Goal: Task Accomplishment & Management: Complete application form

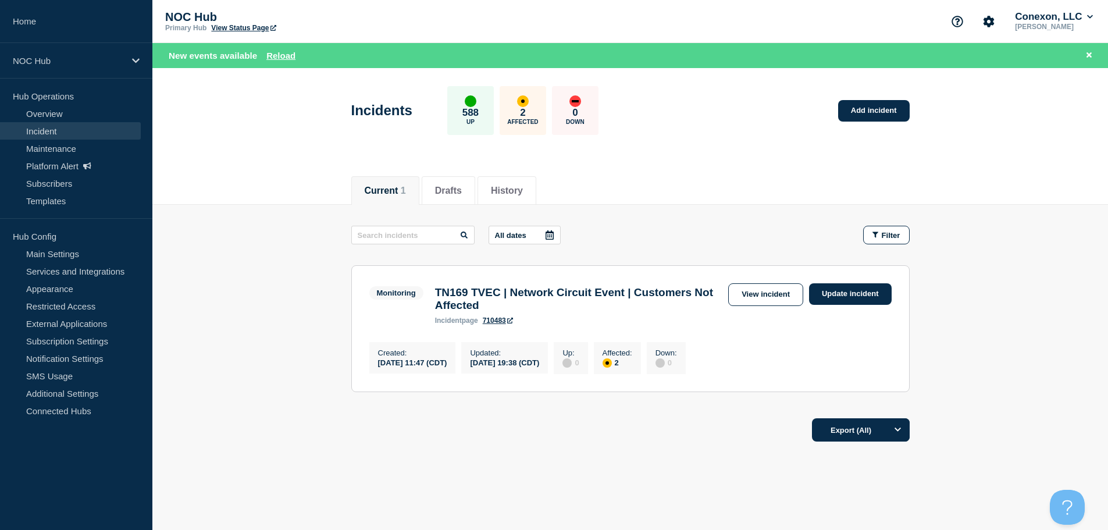
click at [284, 61] on div "New events available Reload" at bounding box center [633, 55] width 928 height 13
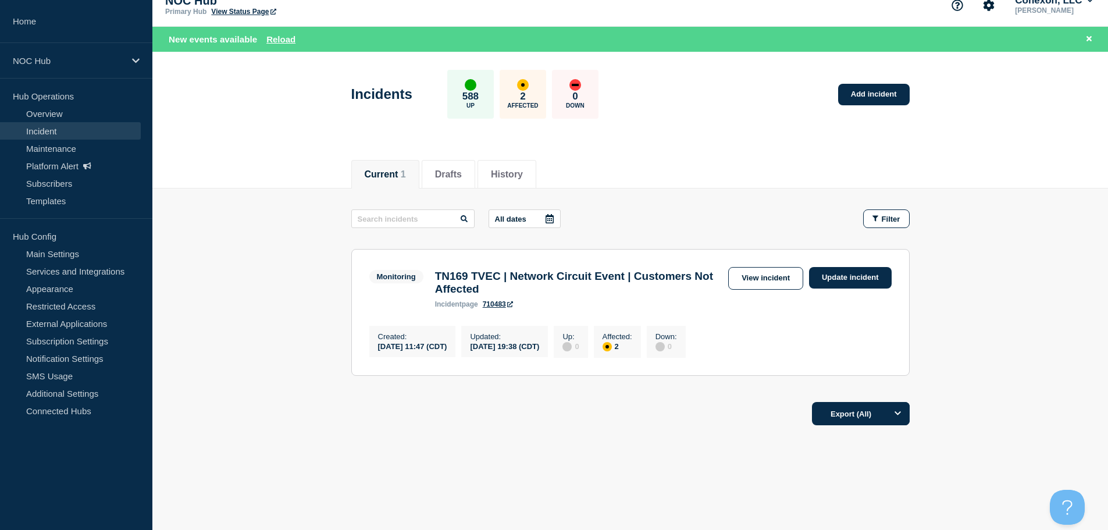
scroll to position [24, 0]
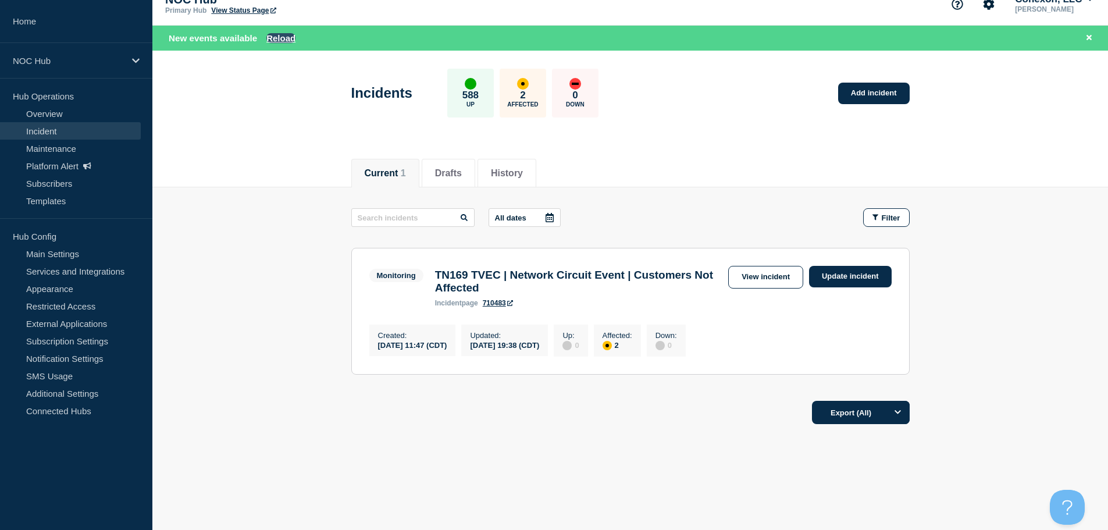
click at [280, 35] on button "Reload" at bounding box center [280, 38] width 29 height 10
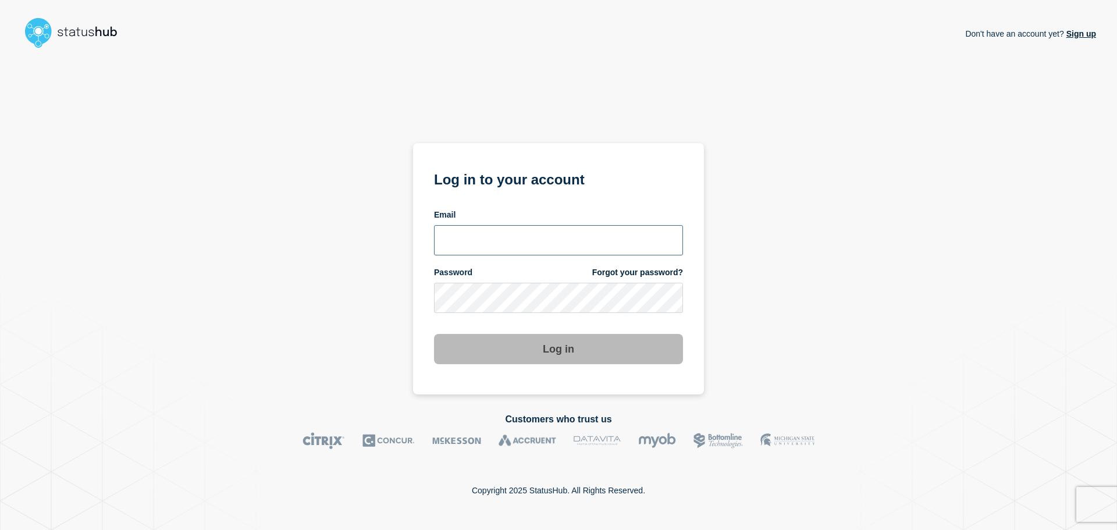
type input "ronnie.snow@conexon.us"
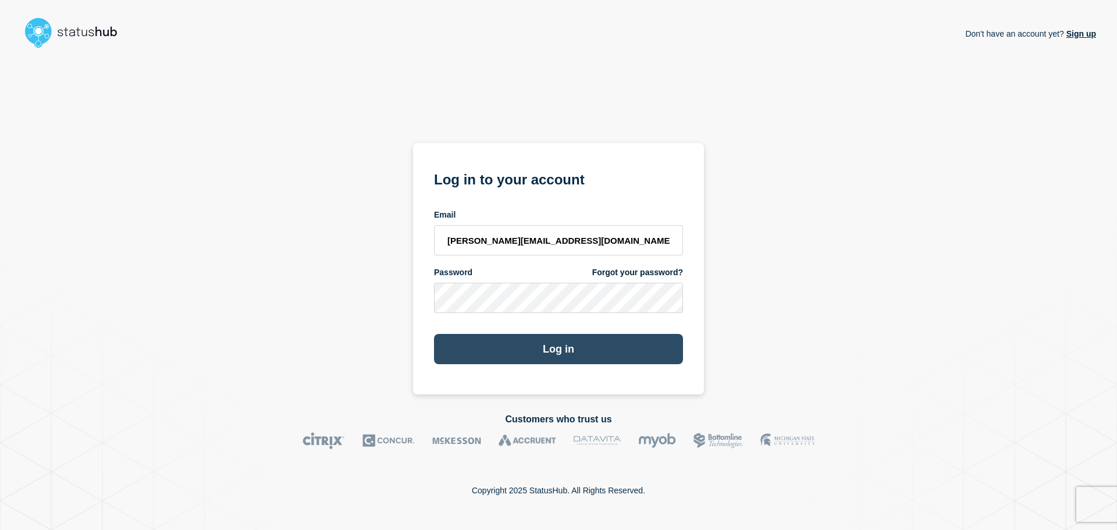
click at [563, 360] on button "Log in" at bounding box center [558, 349] width 249 height 30
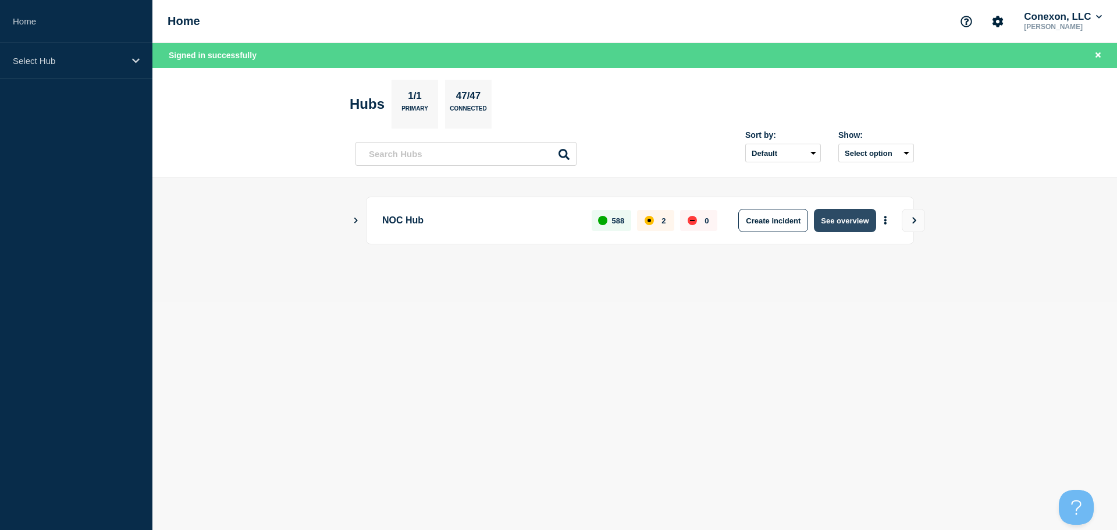
click at [851, 221] on button "See overview" at bounding box center [845, 220] width 62 height 23
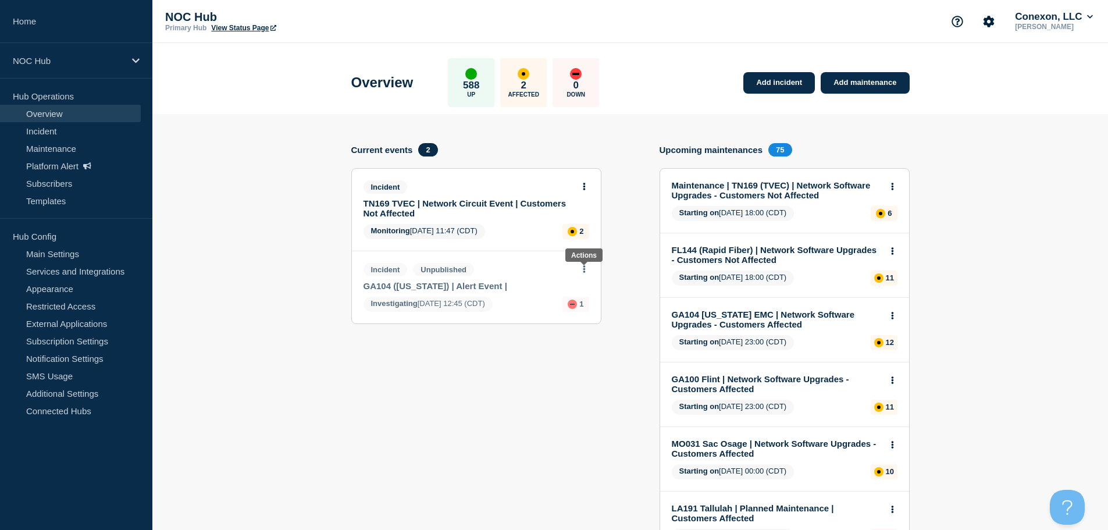
click at [586, 271] on button at bounding box center [584, 270] width 10 height 10
click at [586, 297] on link "View incident" at bounding box center [584, 297] width 48 height 9
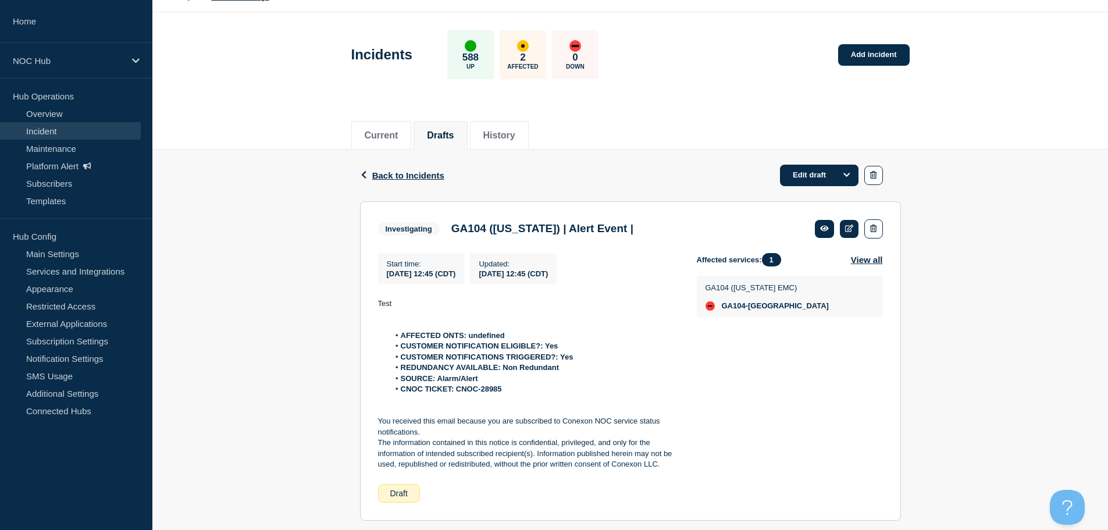
scroll to position [58, 0]
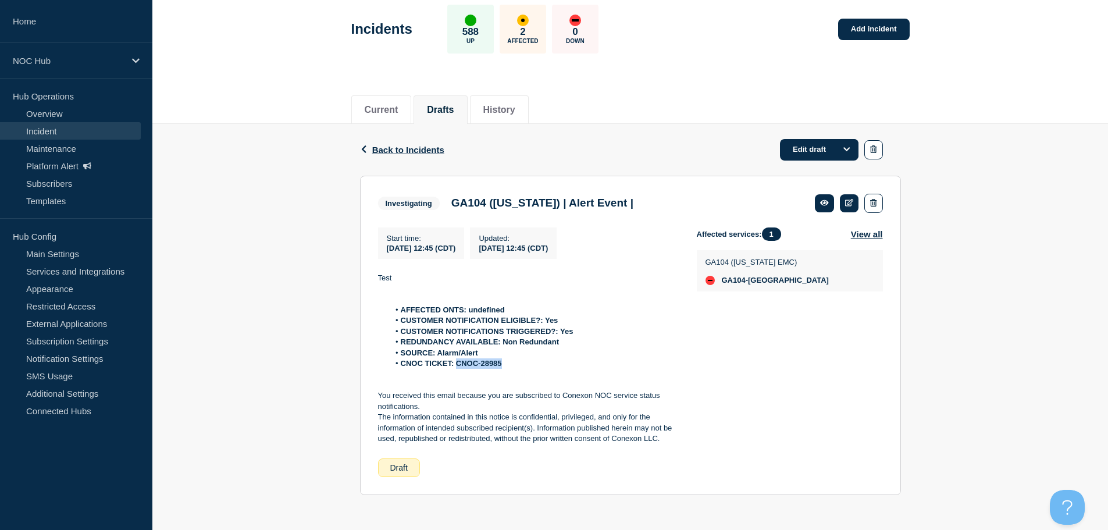
drag, startPoint x: 517, startPoint y: 364, endPoint x: 458, endPoint y: 365, distance: 58.8
click at [458, 365] on li "CNOC TICKET: CNOC-28985" at bounding box center [533, 363] width 289 height 10
copy strong "CNOC-28985"
click at [838, 139] on button "Options" at bounding box center [846, 149] width 23 height 21
click at [949, 134] on div "Back Back to Incidents Edit draft Edit draft Append update Investigating GA104 …" at bounding box center [630, 318] width 956 height 389
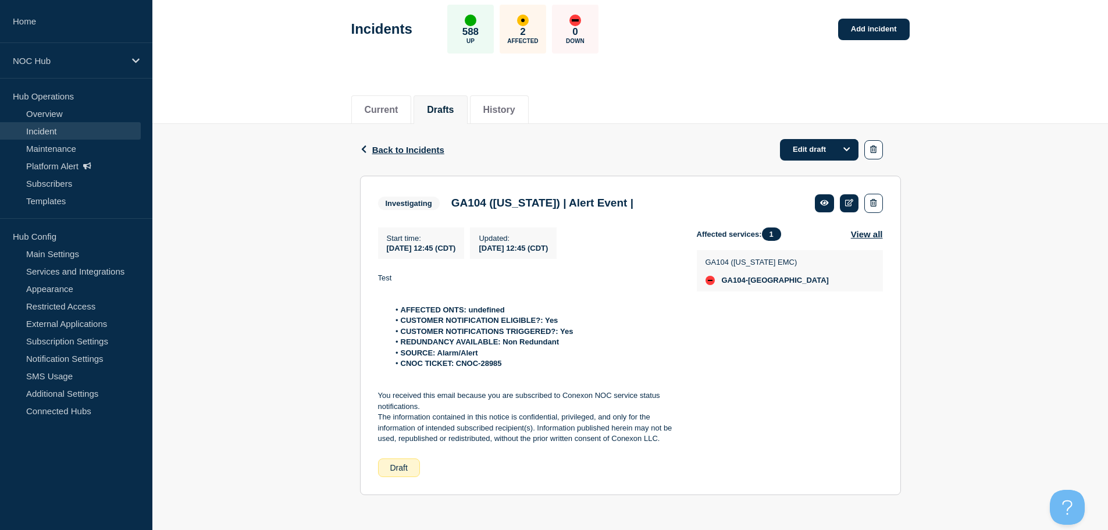
scroll to position [0, 0]
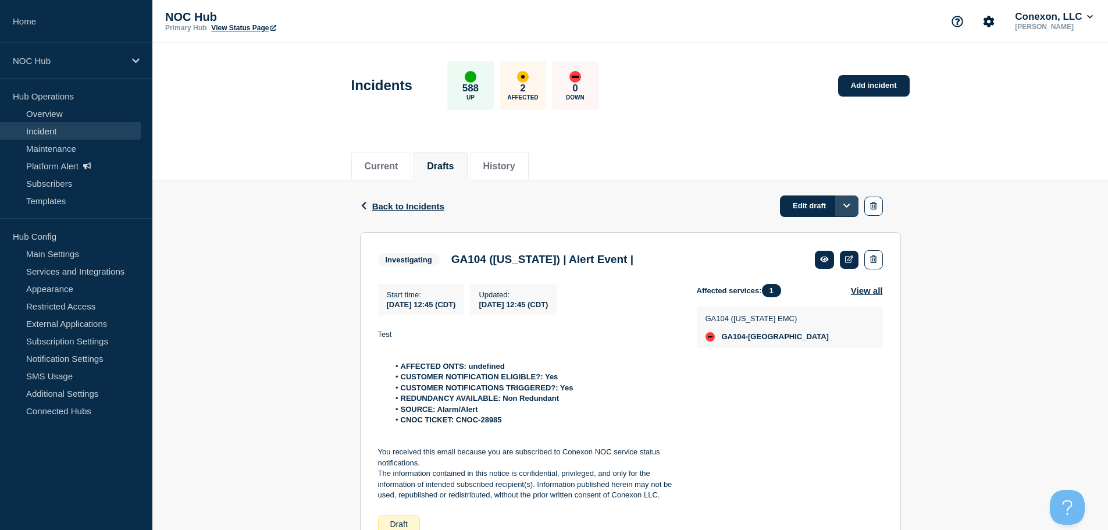
click at [851, 200] on button "Options" at bounding box center [846, 205] width 23 height 21
click at [816, 204] on link "Edit draft" at bounding box center [819, 206] width 79 height 22
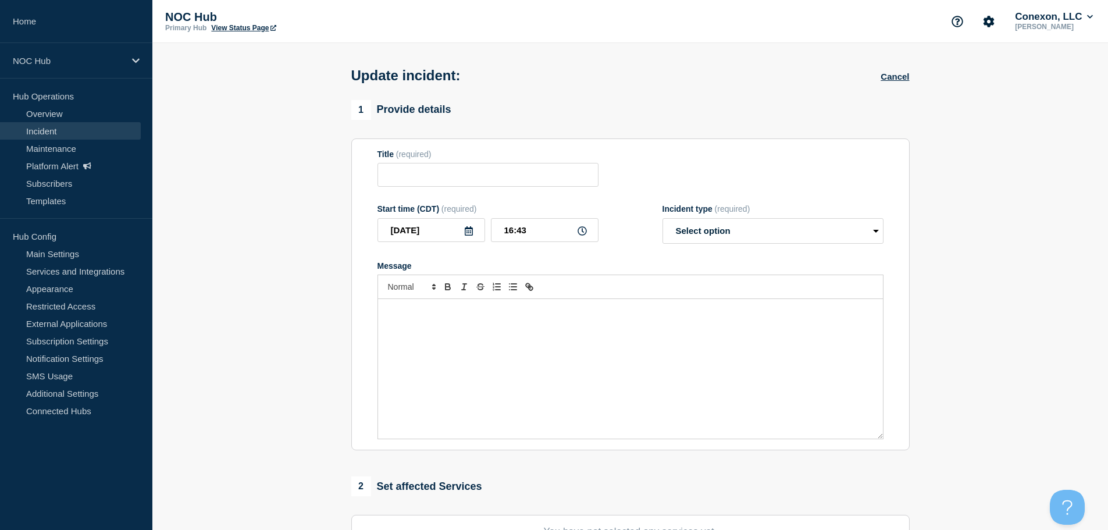
type input "GA104 ([US_STATE]) | Alert Event |"
type input "12:45"
select select "investigating"
radio input "false"
radio input "true"
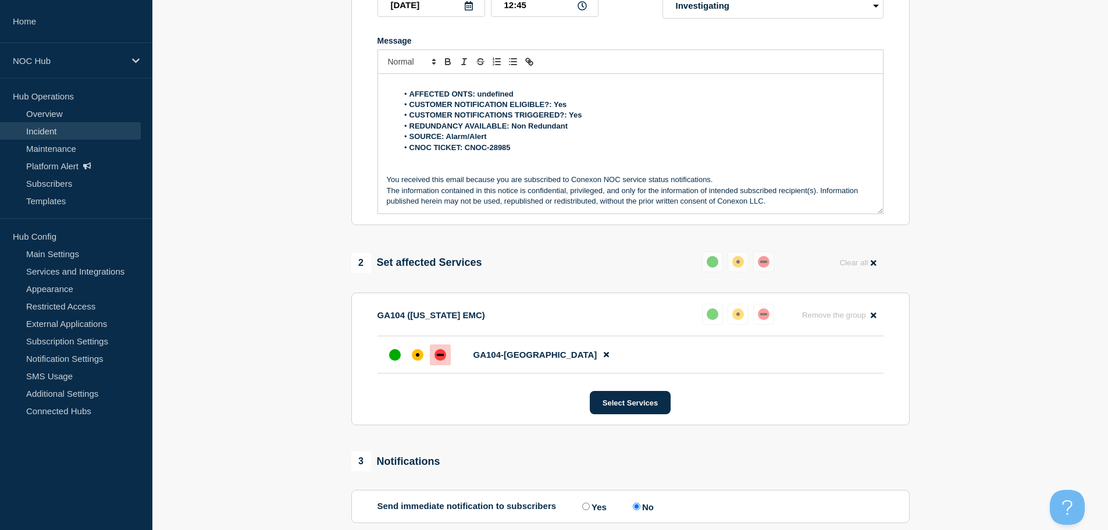
scroll to position [233, 0]
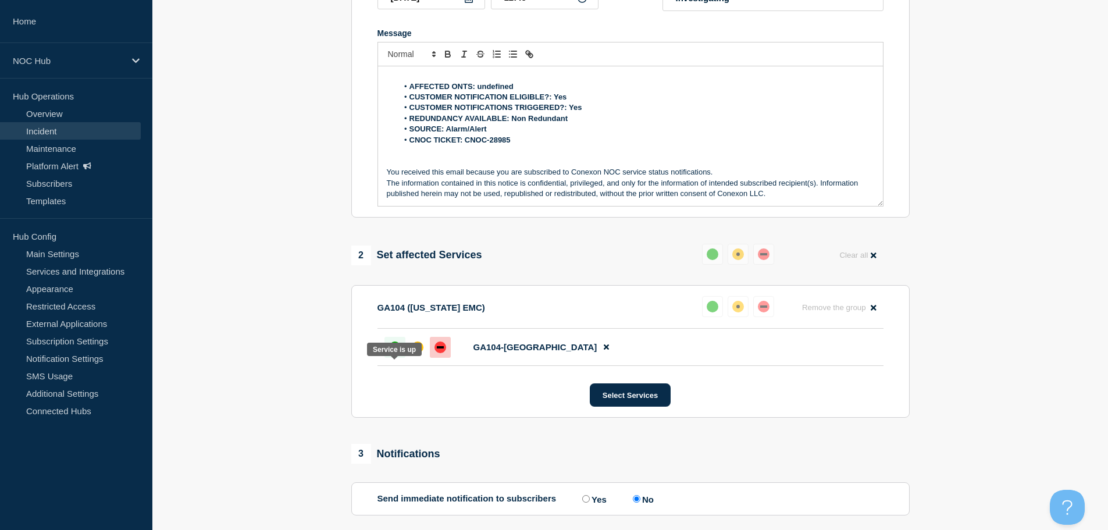
click at [400, 353] on div "up" at bounding box center [395, 348] width 12 height 12
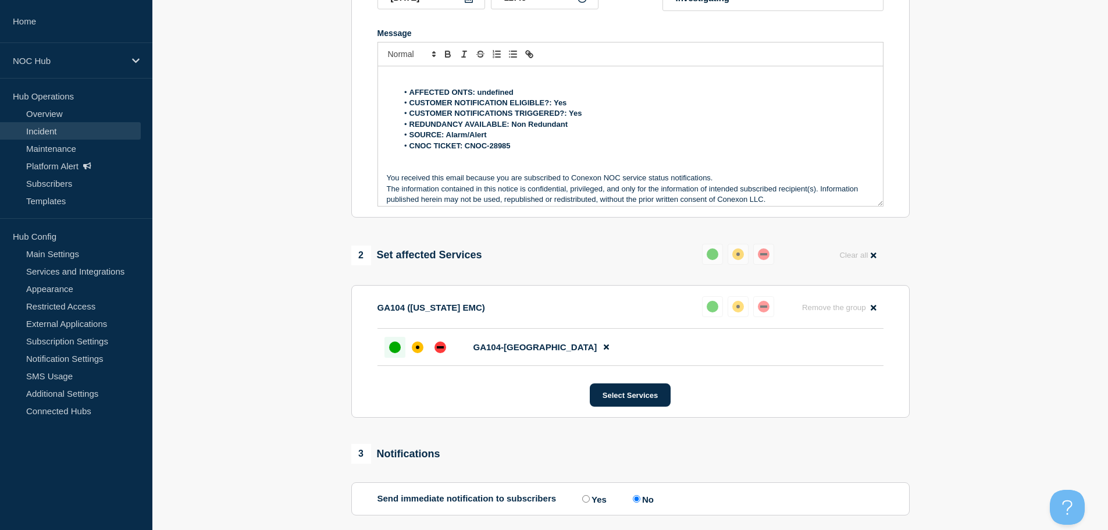
scroll to position [0, 0]
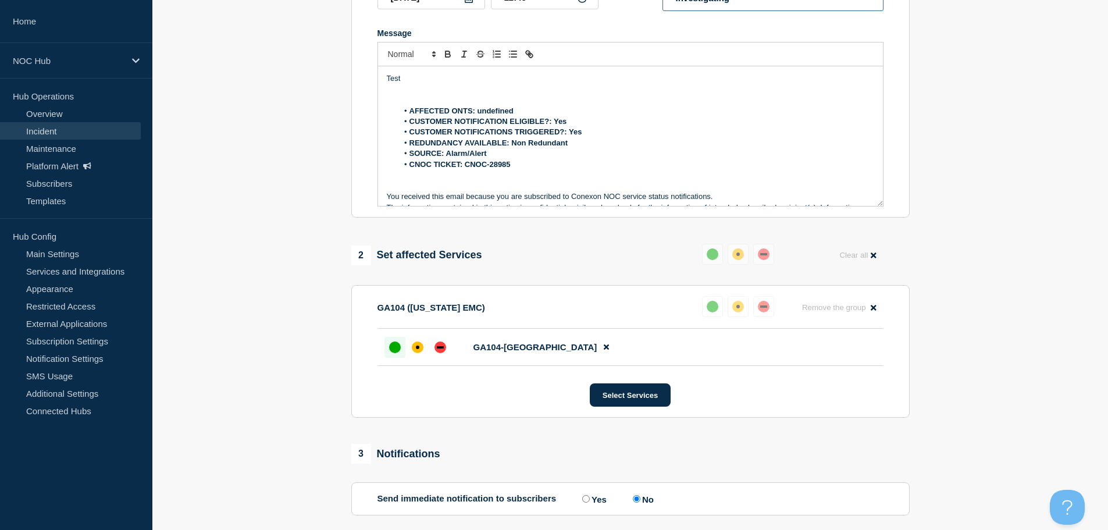
select select "resolved"
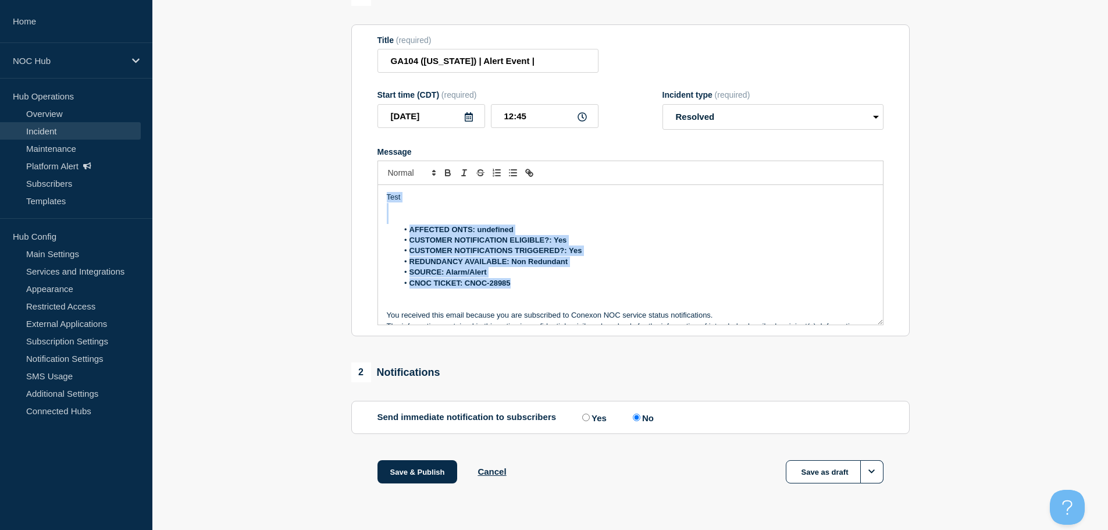
drag, startPoint x: 504, startPoint y: 271, endPoint x: 266, endPoint y: 144, distance: 269.6
click at [266, 144] on section "1 Provide details Title (required) GA104 ([US_STATE]) | Alert Event | Start tim…" at bounding box center [630, 249] width 956 height 527
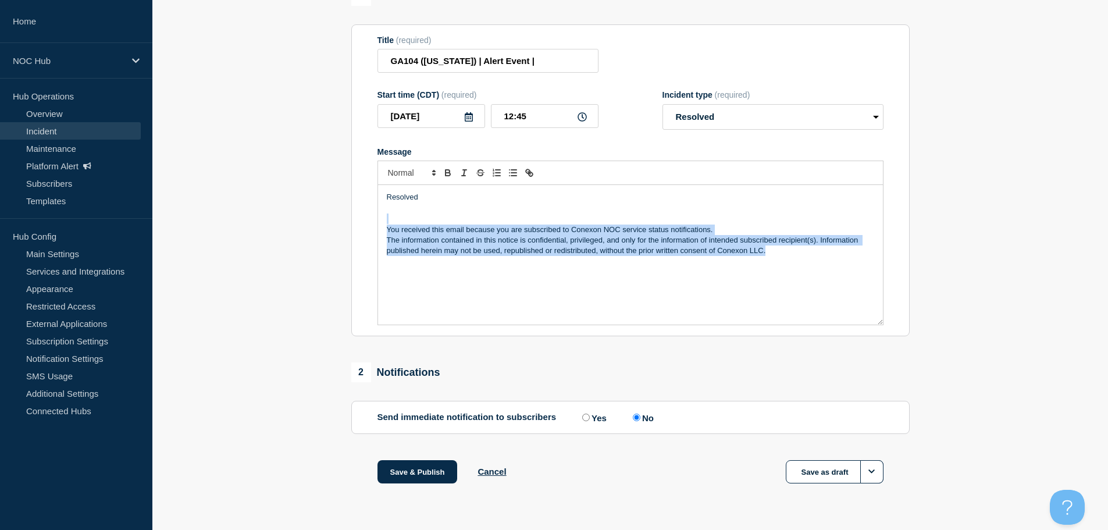
drag, startPoint x: 627, startPoint y: 252, endPoint x: 300, endPoint y: 222, distance: 328.4
click at [300, 222] on section "1 Provide details Title (required) GA104 ([US_STATE]) | Alert Event | Start tim…" at bounding box center [630, 249] width 956 height 527
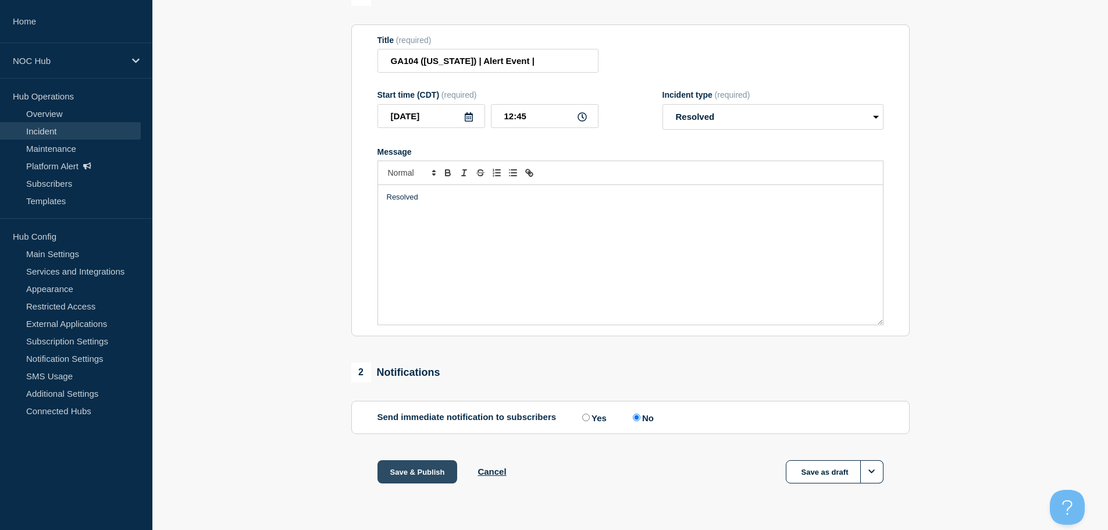
click at [424, 474] on button "Save & Publish" at bounding box center [418, 471] width 80 height 23
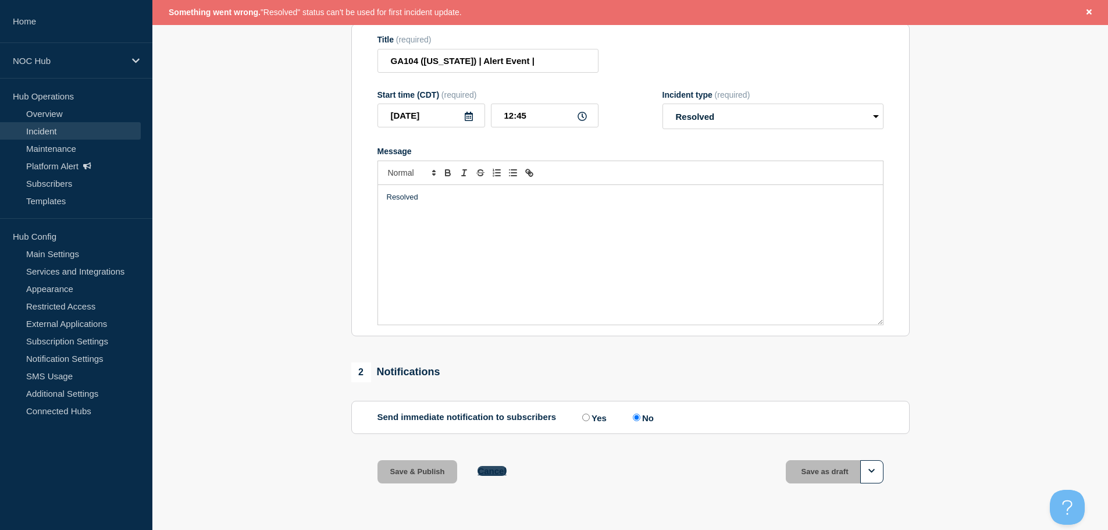
click at [503, 468] on button "Cancel" at bounding box center [492, 471] width 29 height 10
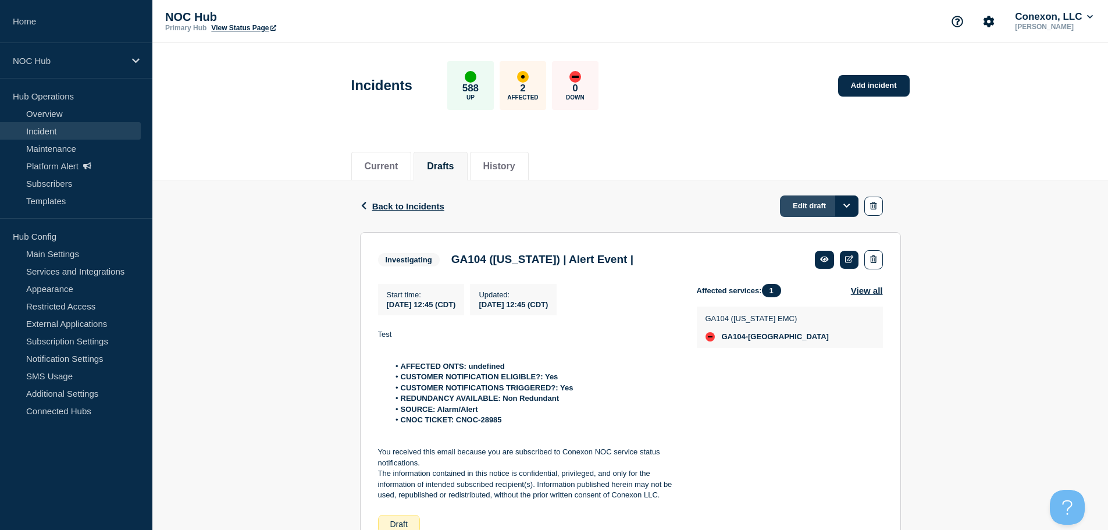
click at [804, 203] on link "Edit draft" at bounding box center [819, 206] width 79 height 22
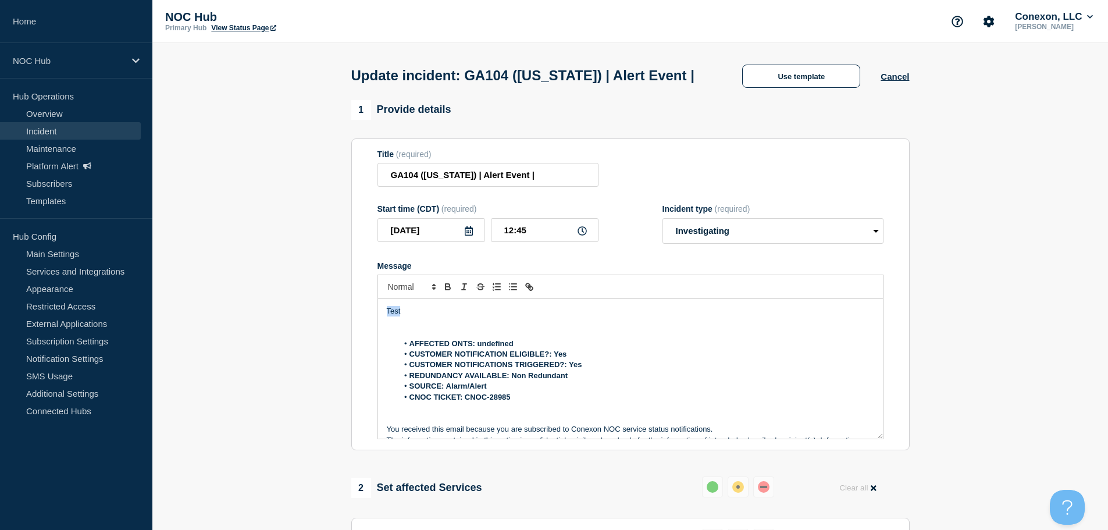
drag, startPoint x: 431, startPoint y: 327, endPoint x: 338, endPoint y: 319, distance: 93.4
click at [338, 319] on section "1 Provide details Title (required) GA104 ([US_STATE]) | Alert Event | Start tim…" at bounding box center [630, 463] width 956 height 727
drag, startPoint x: 517, startPoint y: 365, endPoint x: 475, endPoint y: 362, distance: 41.4
click at [475, 349] on li "AFFECTED ONTS: undefined" at bounding box center [636, 344] width 476 height 10
click at [750, 266] on form "Title (required) GA104 ([US_STATE]) | Alert Event | Start time (CDT) (required)…" at bounding box center [631, 295] width 506 height 290
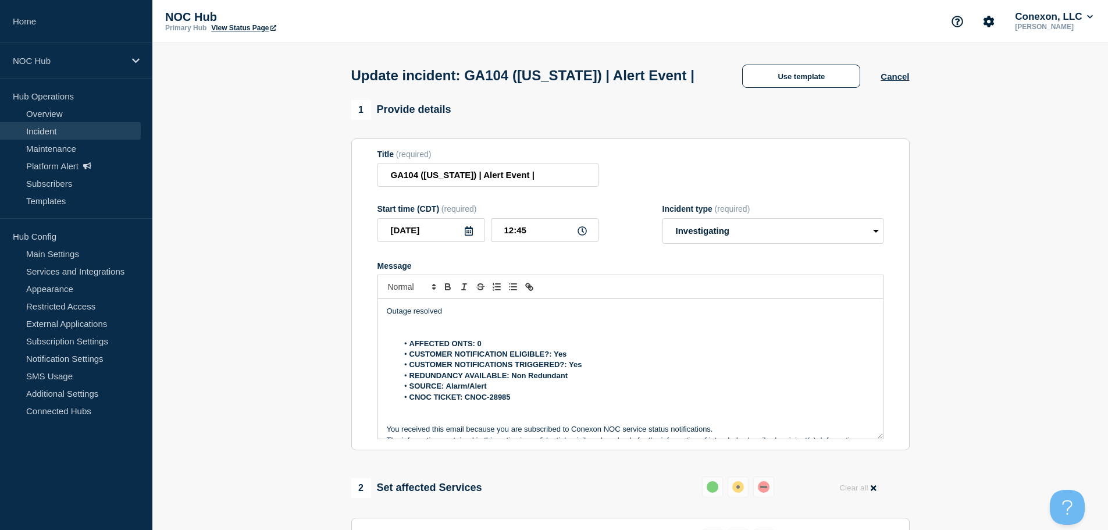
drag, startPoint x: 843, startPoint y: 244, endPoint x: 844, endPoint y: 252, distance: 7.7
click at [844, 244] on div "Incident type (required) Select option Investigating Identified Monitoring Reso…" at bounding box center [773, 224] width 221 height 40
click at [845, 244] on select "Select option Investigating Identified Monitoring Resolved" at bounding box center [773, 231] width 221 height 26
select select "monitoring"
click at [663, 240] on select "Select option Investigating Identified Monitoring Resolved" at bounding box center [773, 231] width 221 height 26
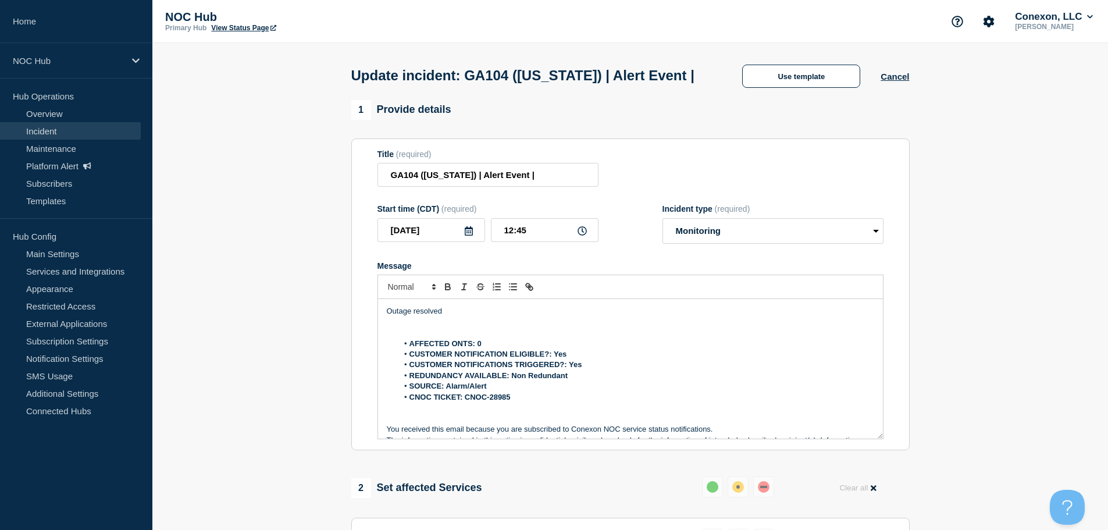
click at [963, 273] on section "1 Provide details Title (required) GA104 ([US_STATE]) | Alert Event | Start tim…" at bounding box center [630, 463] width 956 height 727
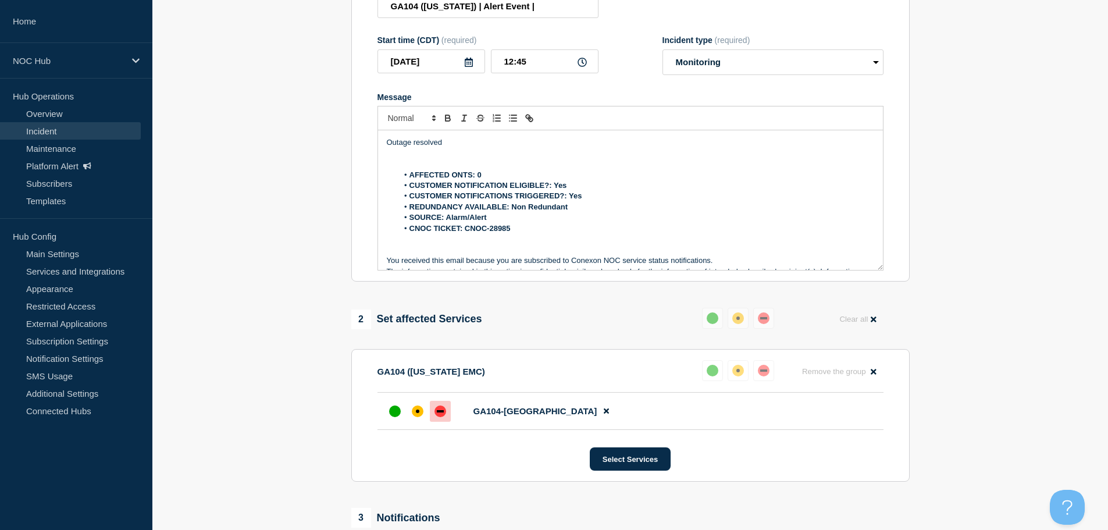
scroll to position [336, 0]
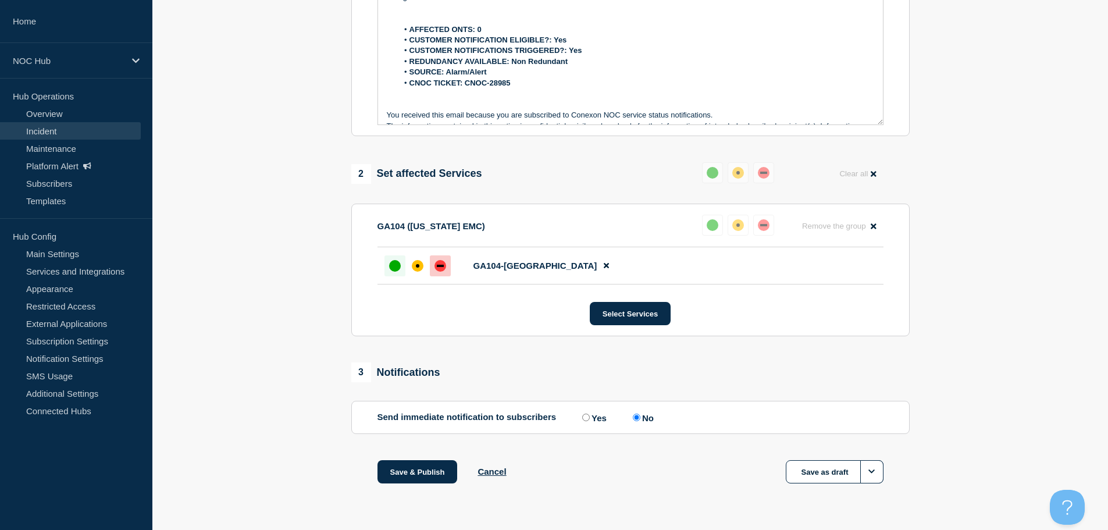
click at [395, 265] on div "up" at bounding box center [395, 266] width 12 height 12
click at [399, 474] on button "Save & Publish" at bounding box center [418, 471] width 80 height 23
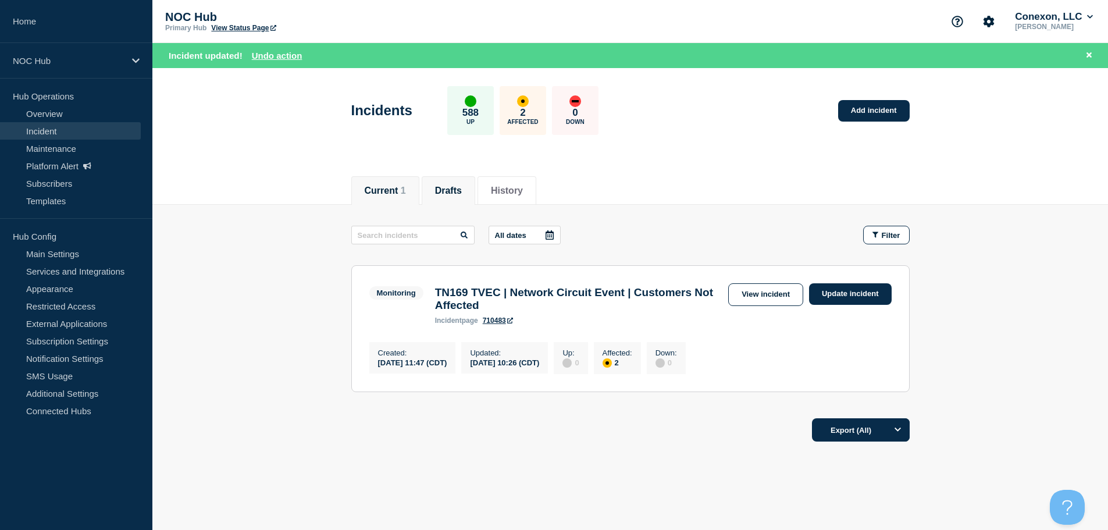
click at [460, 190] on button "Drafts" at bounding box center [448, 191] width 27 height 10
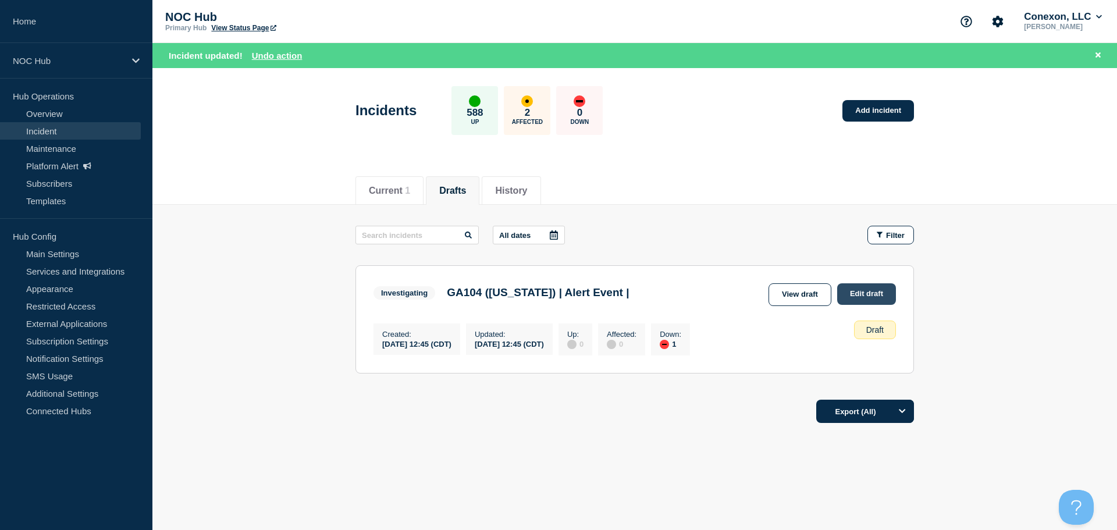
click at [862, 293] on link "Edit draft" at bounding box center [866, 294] width 59 height 22
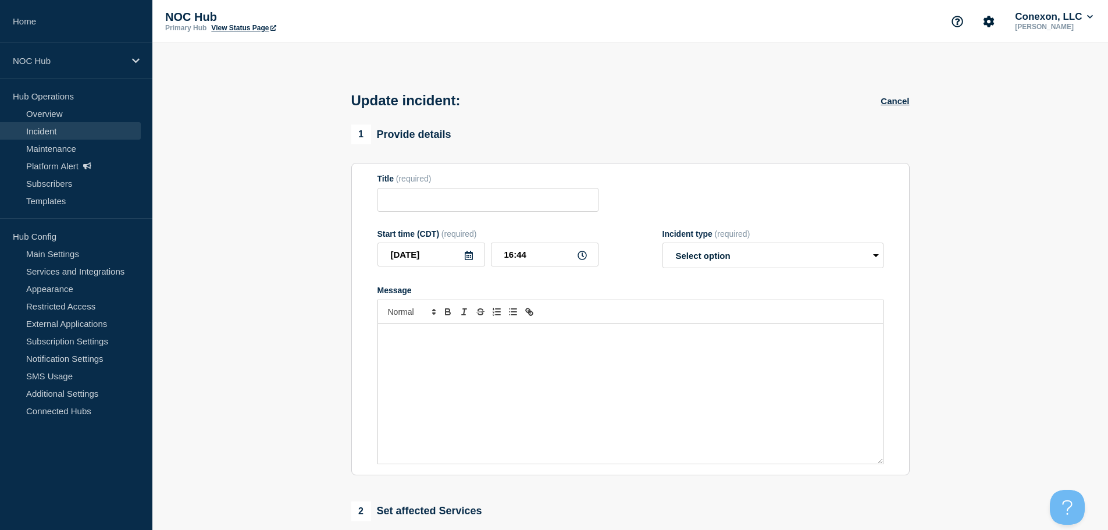
type input "GA104 ([US_STATE]) | Alert Event |"
type input "12:45"
select select "investigating"
radio input "false"
radio input "true"
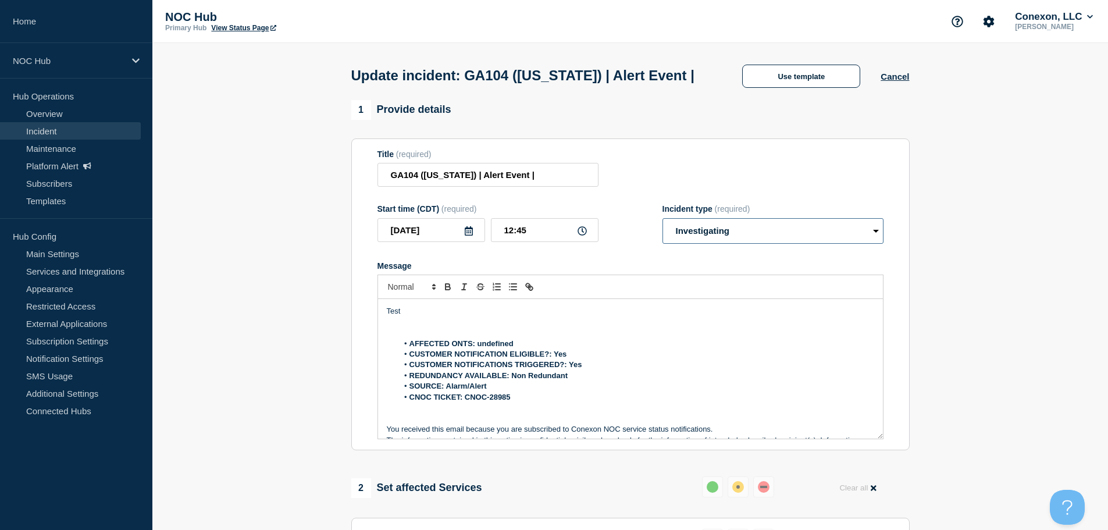
click at [796, 244] on select "Select option Investigating Identified Monitoring Resolved" at bounding box center [773, 231] width 221 height 26
select select "resolved"
click at [663, 240] on select "Select option Investigating Identified Monitoring Resolved" at bounding box center [773, 231] width 221 height 26
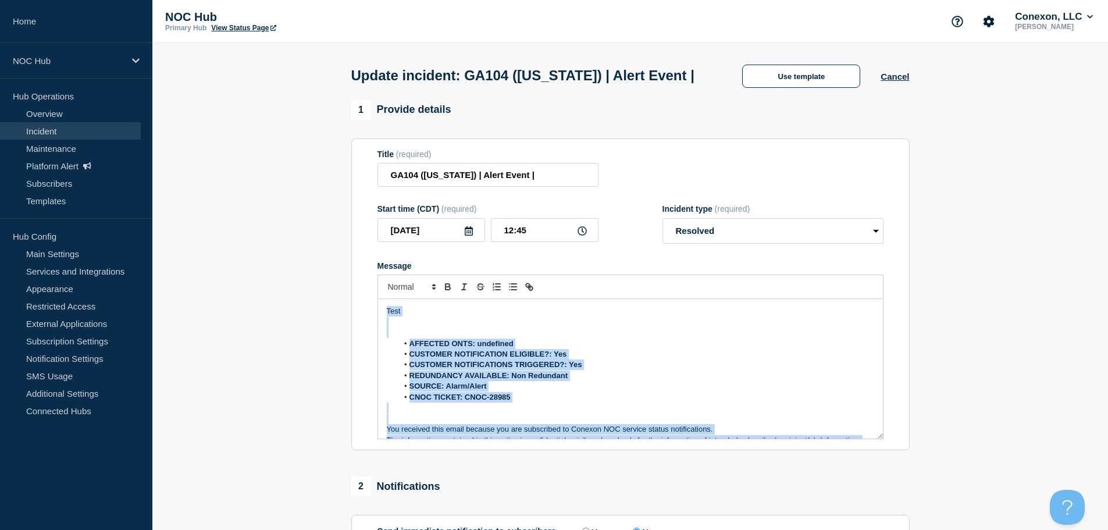
drag, startPoint x: 746, startPoint y: 451, endPoint x: 202, endPoint y: 282, distance: 569.7
click at [193, 282] on section "1 Provide details Title (required) GA104 ([US_STATE]) | Alert Event | Start tim…" at bounding box center [630, 363] width 956 height 527
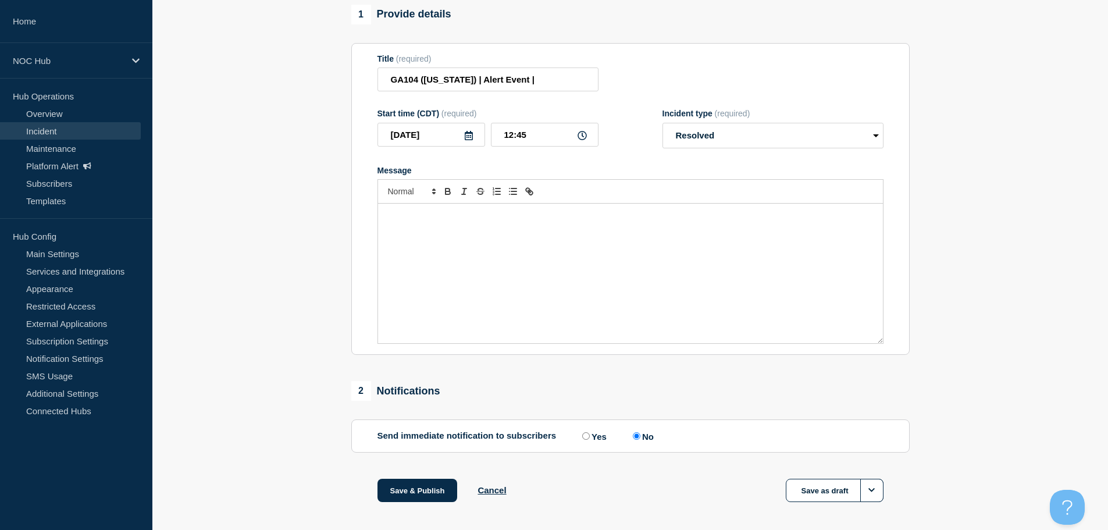
scroll to position [136, 0]
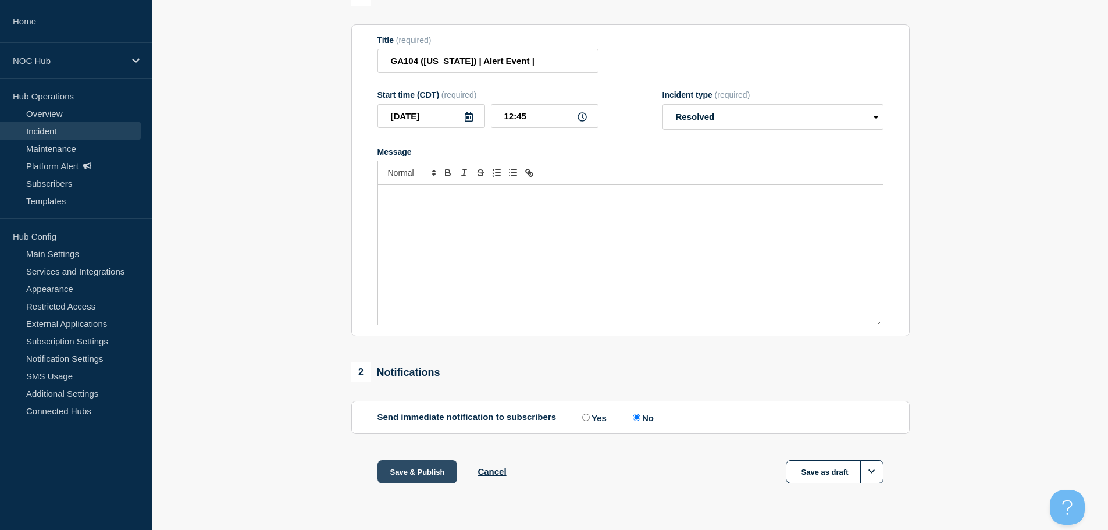
click at [425, 472] on button "Save & Publish" at bounding box center [418, 471] width 80 height 23
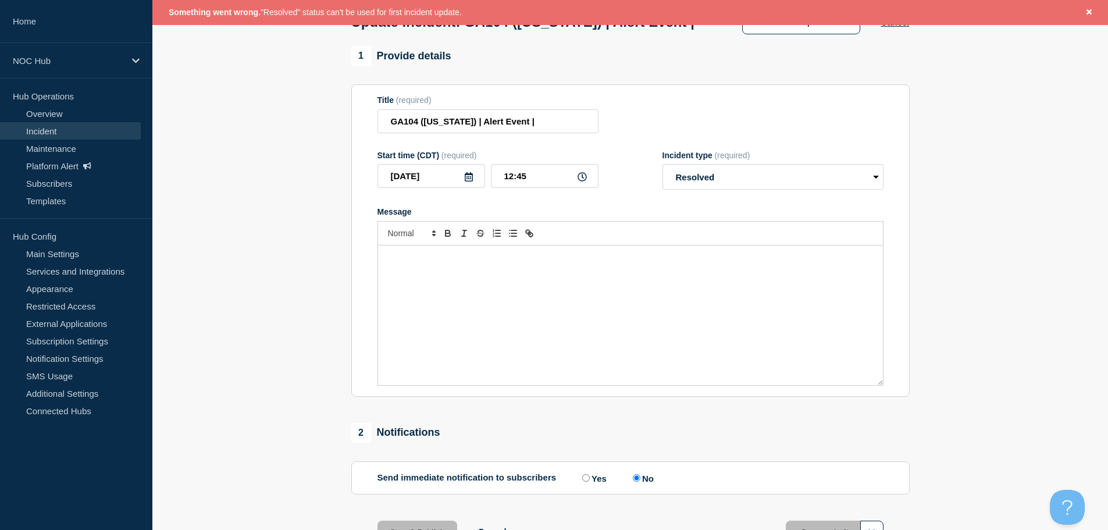
scroll to position [0, 0]
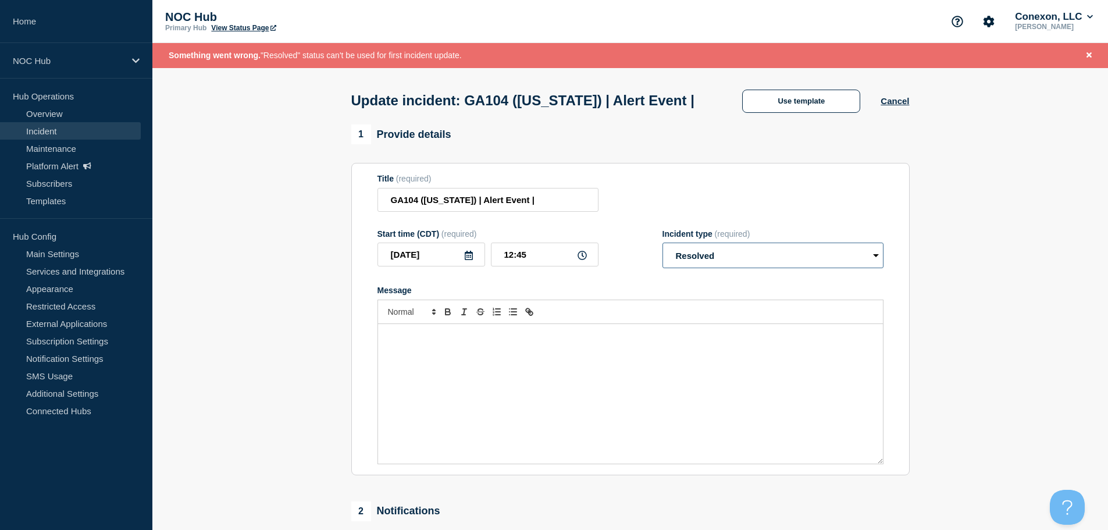
click at [766, 268] on select "Select option Investigating Identified Monitoring Resolved" at bounding box center [773, 256] width 221 height 26
click at [704, 197] on div "Title (required) GA104 ([US_STATE]) | Alert Event |" at bounding box center [631, 193] width 506 height 38
click at [888, 106] on button "Cancel" at bounding box center [895, 101] width 29 height 10
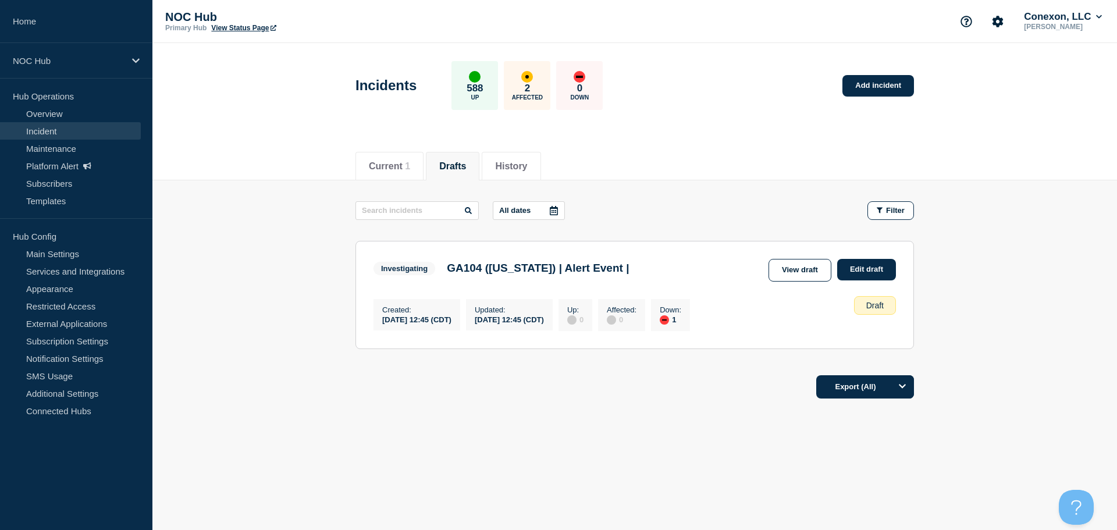
click at [882, 303] on div "Draft" at bounding box center [875, 305] width 42 height 19
click at [809, 276] on link "View draft" at bounding box center [800, 270] width 63 height 23
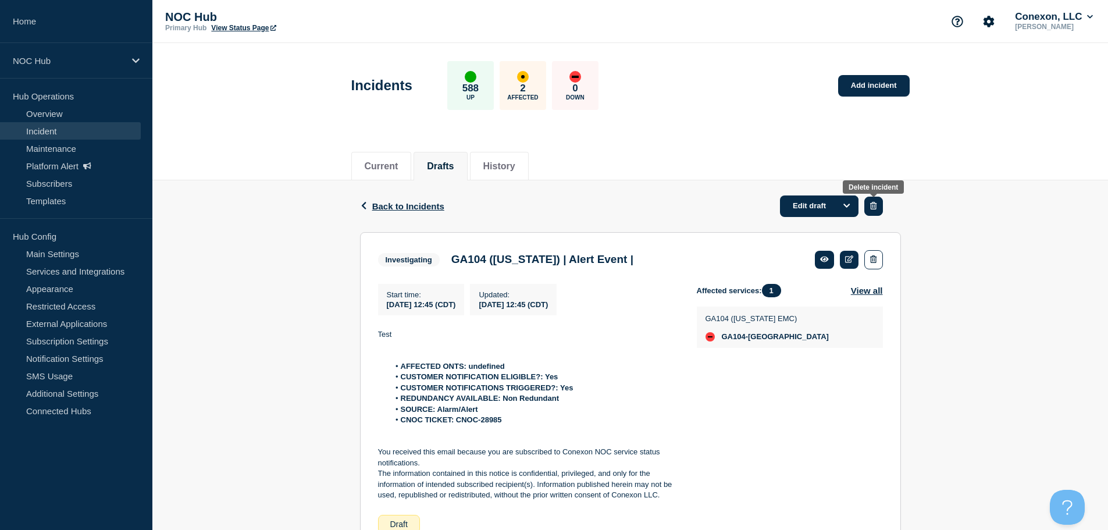
click at [878, 208] on button "button" at bounding box center [874, 206] width 18 height 19
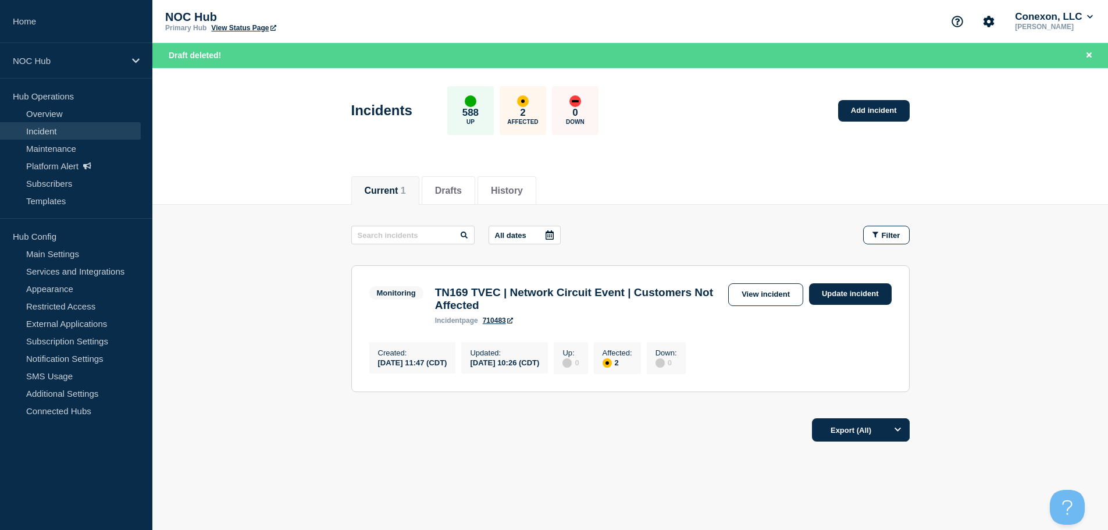
click at [66, 129] on link "Incident" at bounding box center [70, 130] width 141 height 17
click at [44, 134] on link "Incident" at bounding box center [70, 130] width 141 height 17
click at [51, 163] on link "Platform Alert" at bounding box center [70, 165] width 141 height 17
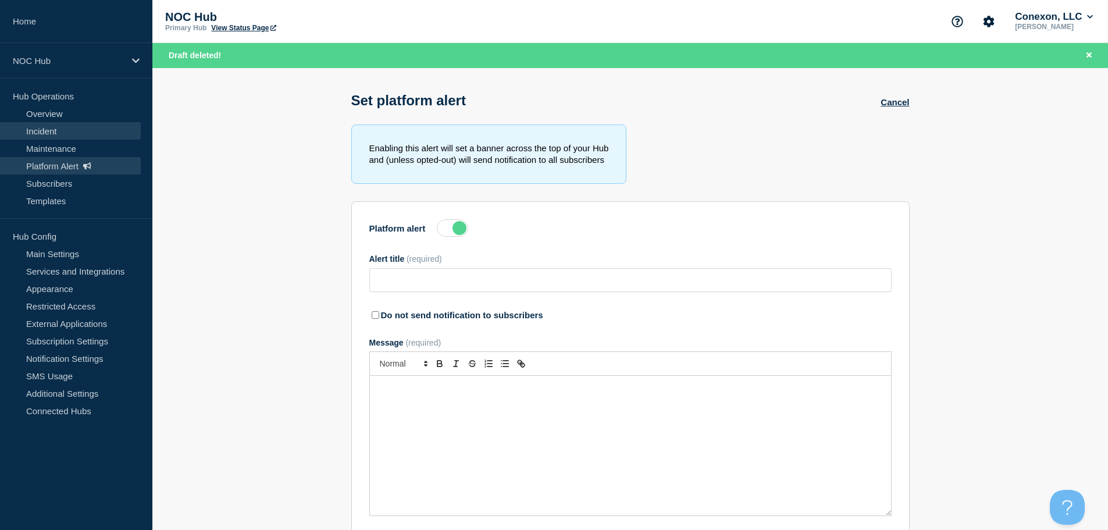
type input "Network Moratorium - Weekend Change Freeze- All September Weekends"
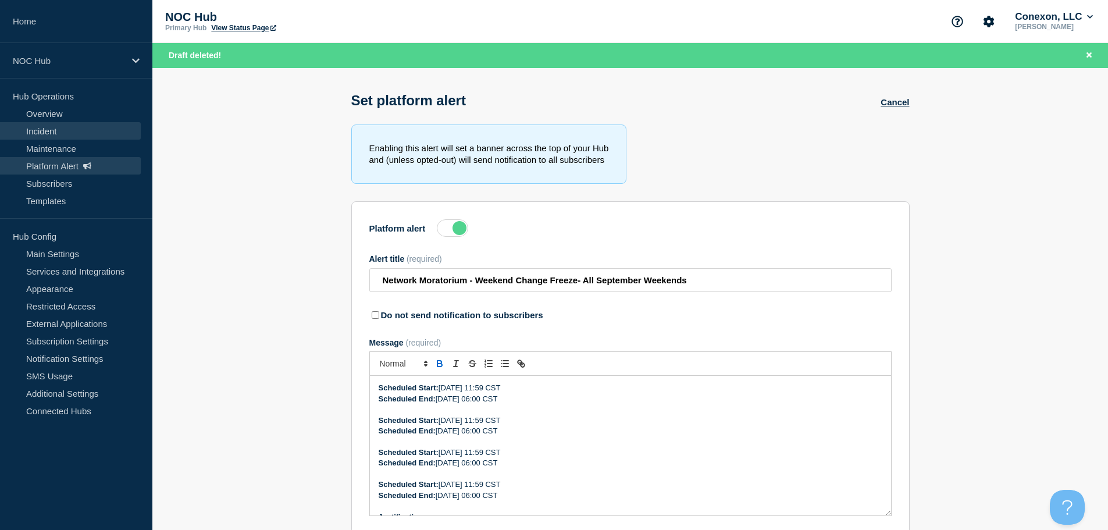
click at [47, 137] on link "Incident" at bounding box center [70, 130] width 141 height 17
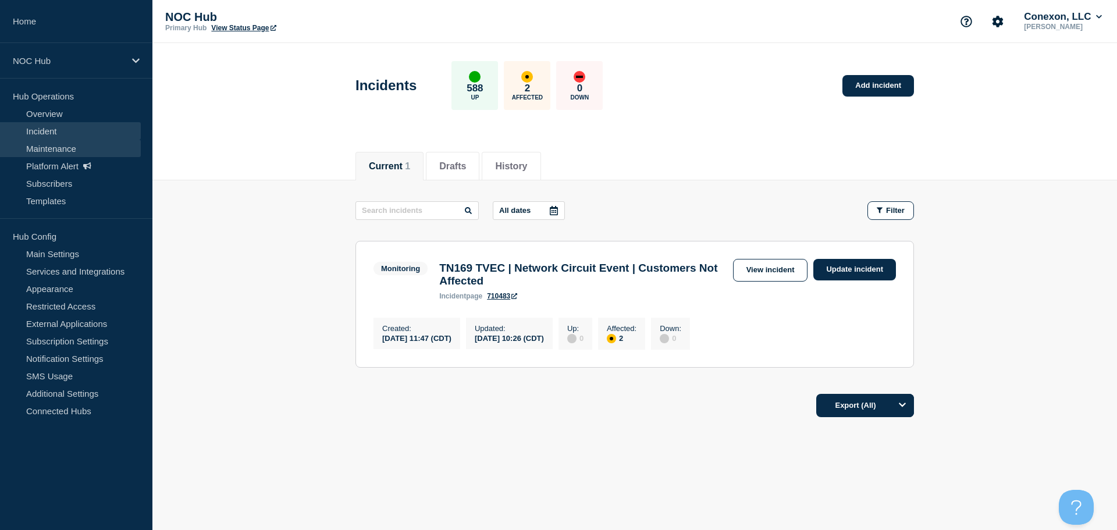
click at [64, 148] on link "Maintenance" at bounding box center [70, 148] width 141 height 17
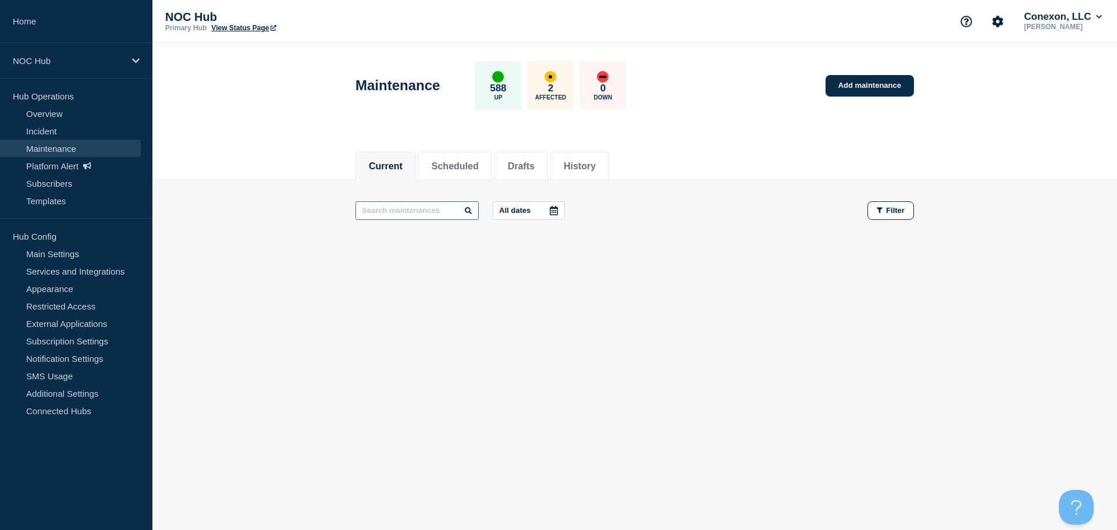
click at [425, 212] on input "text" at bounding box center [416, 210] width 123 height 19
paste input "CNOC-26739"
drag, startPoint x: 341, startPoint y: 210, endPoint x: 315, endPoint y: 209, distance: 26.2
click at [315, 209] on main "CNOC-26739 All dates Filter" at bounding box center [634, 210] width 965 height 61
type input "26739"
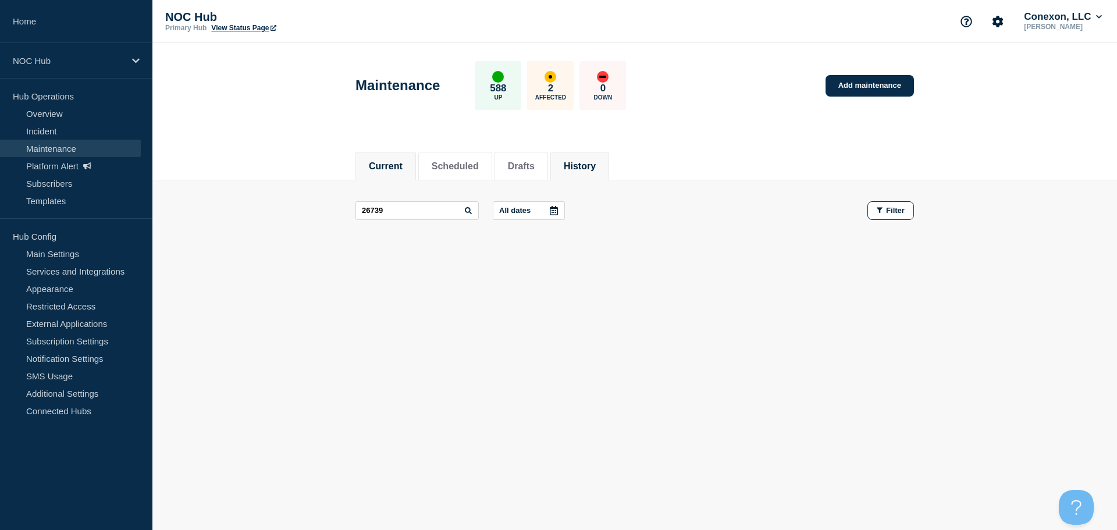
click at [596, 165] on button "History" at bounding box center [580, 166] width 32 height 10
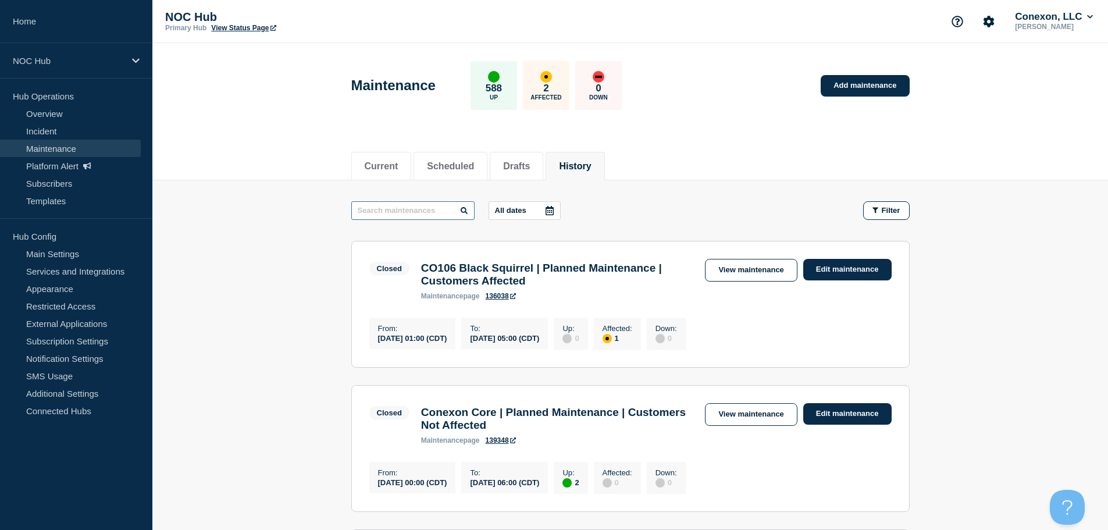
click at [420, 212] on input "text" at bounding box center [412, 210] width 123 height 19
paste input "CNOC-26739"
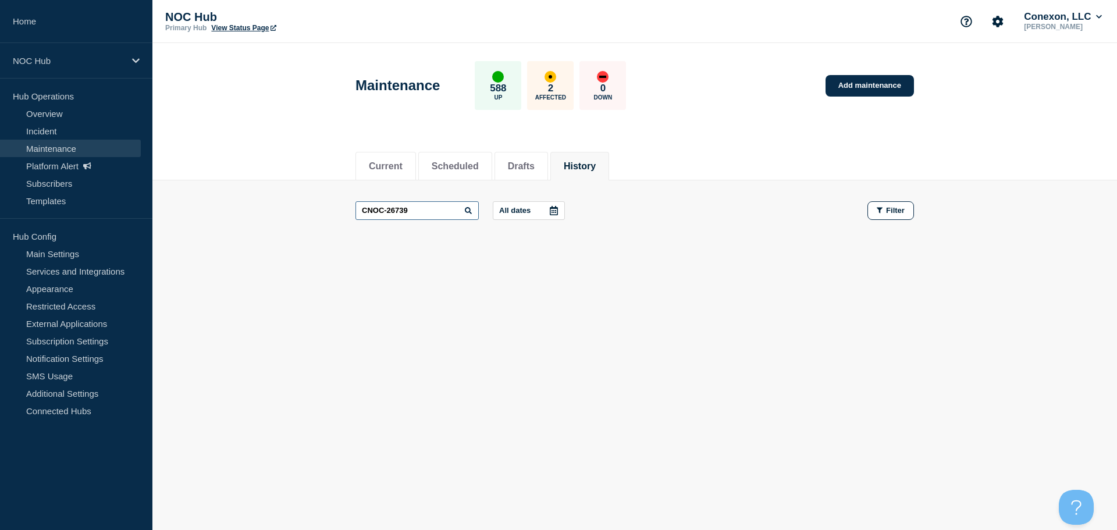
drag, startPoint x: 385, startPoint y: 212, endPoint x: 293, endPoint y: 212, distance: 91.9
click at [293, 212] on main "CNOC-26739 All dates Filter" at bounding box center [634, 210] width 965 height 61
click at [366, 212] on input "-26739" at bounding box center [416, 210] width 123 height 19
type input "26739"
click at [424, 212] on input "26739" at bounding box center [416, 210] width 123 height 19
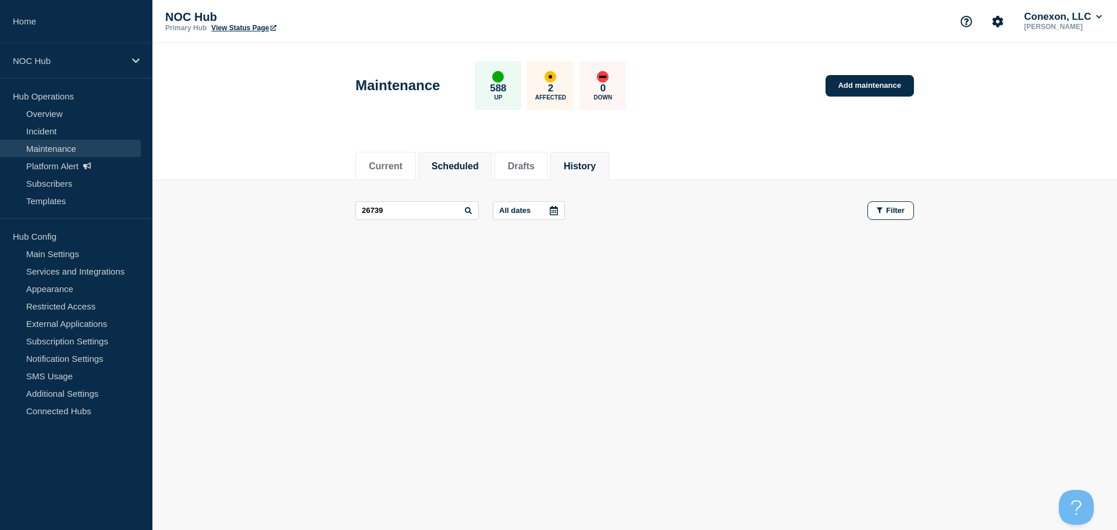
click at [453, 170] on button "Scheduled" at bounding box center [455, 166] width 47 height 10
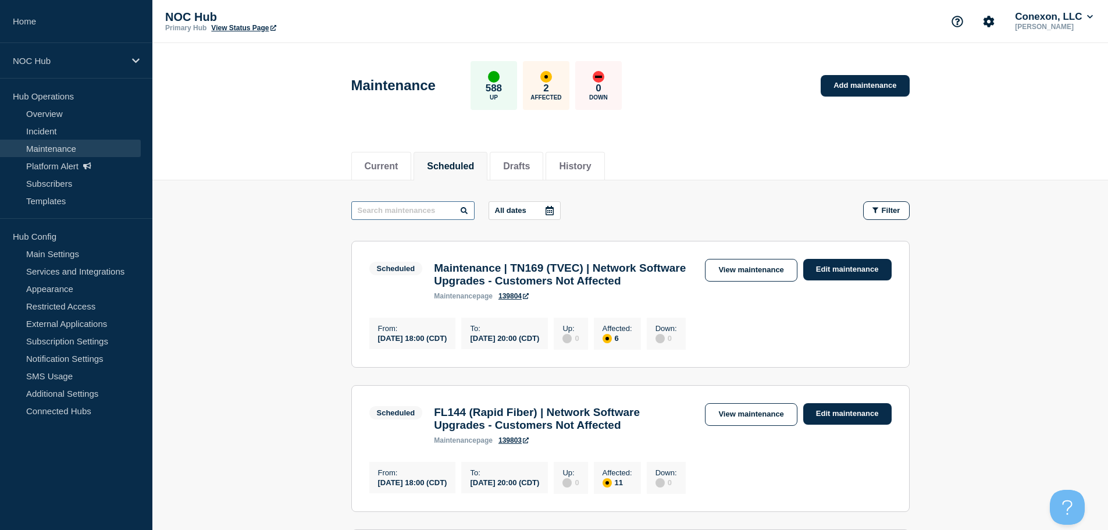
click at [418, 215] on input "text" at bounding box center [412, 210] width 123 height 19
paste input "CNOC-26739"
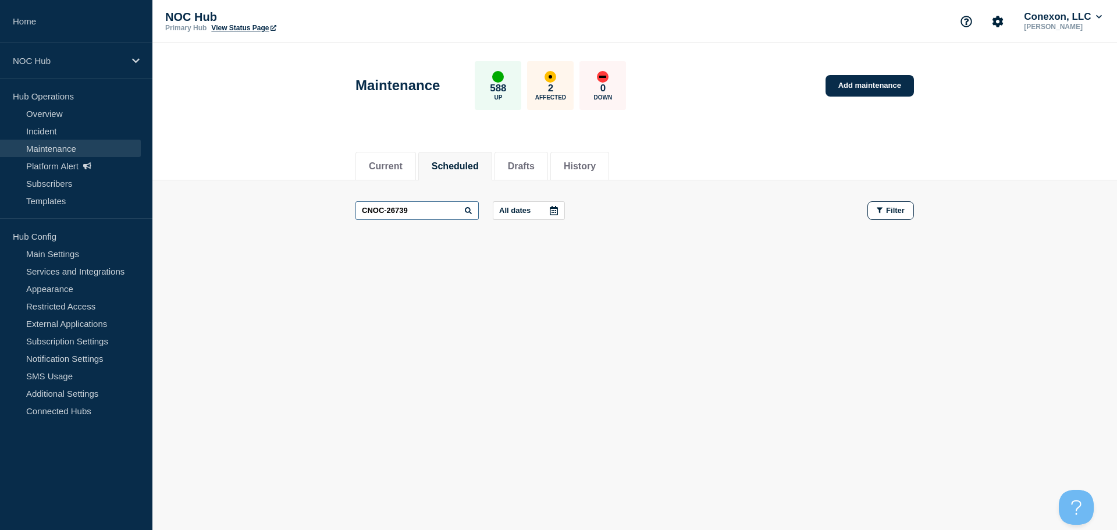
drag, startPoint x: 387, startPoint y: 211, endPoint x: 319, endPoint y: 211, distance: 67.5
click at [319, 211] on main "CNOC-26739 All dates Filter" at bounding box center [634, 210] width 965 height 61
type input "26739"
drag, startPoint x: 397, startPoint y: 214, endPoint x: 337, endPoint y: 201, distance: 61.2
click at [337, 201] on main "26739 All dates Filter" at bounding box center [634, 210] width 965 height 61
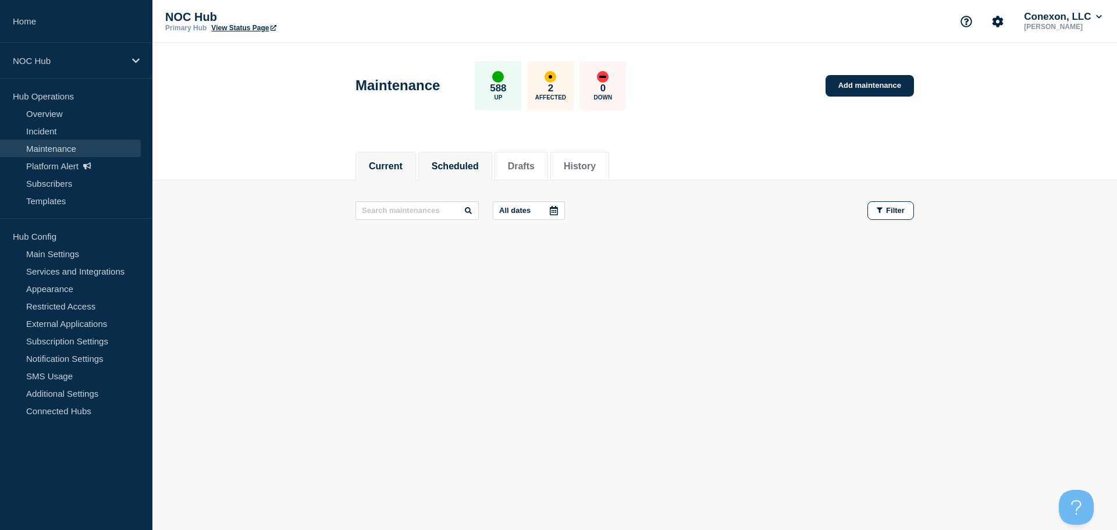
click at [369, 170] on button "Current" at bounding box center [386, 166] width 34 height 10
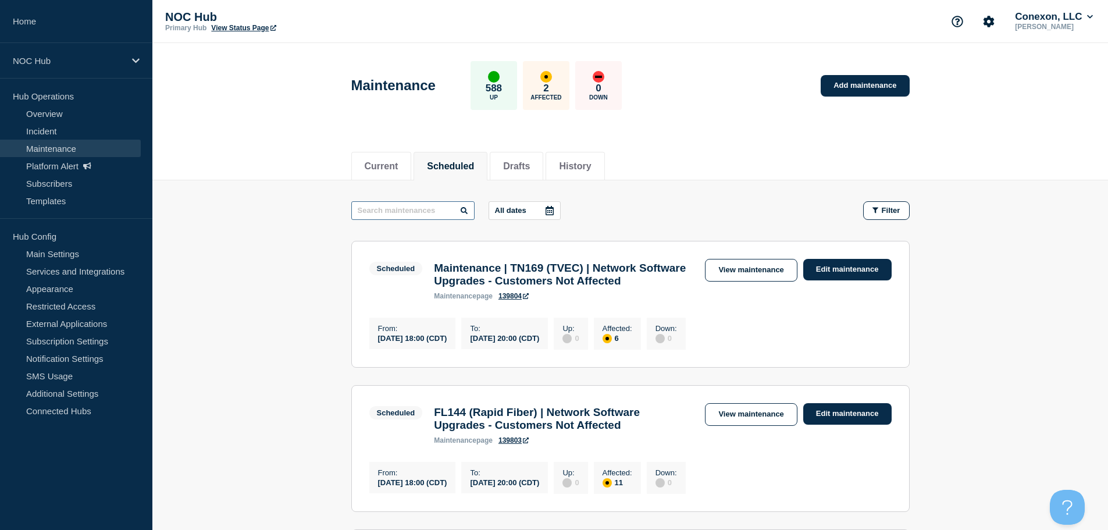
paste input "CNOC-26739"
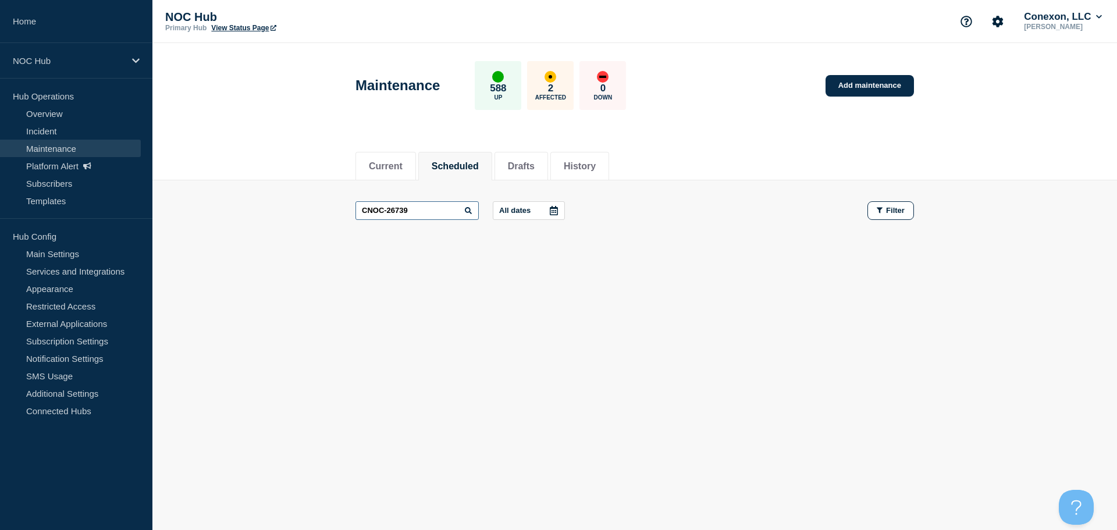
drag, startPoint x: 386, startPoint y: 211, endPoint x: 336, endPoint y: 208, distance: 50.2
click at [336, 208] on main "CNOC-26739 All dates Filter" at bounding box center [634, 210] width 965 height 61
drag, startPoint x: 422, startPoint y: 215, endPoint x: 279, endPoint y: 200, distance: 143.9
click at [279, 200] on main "26739 All dates Filter" at bounding box center [634, 210] width 965 height 61
paste input "572"
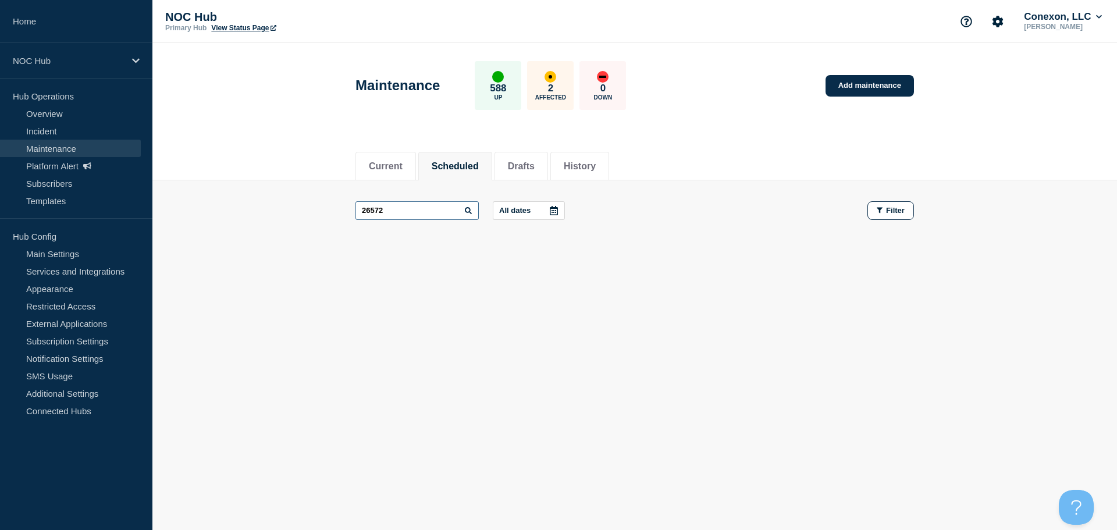
type input "26572"
click at [591, 166] on button "History" at bounding box center [580, 166] width 32 height 10
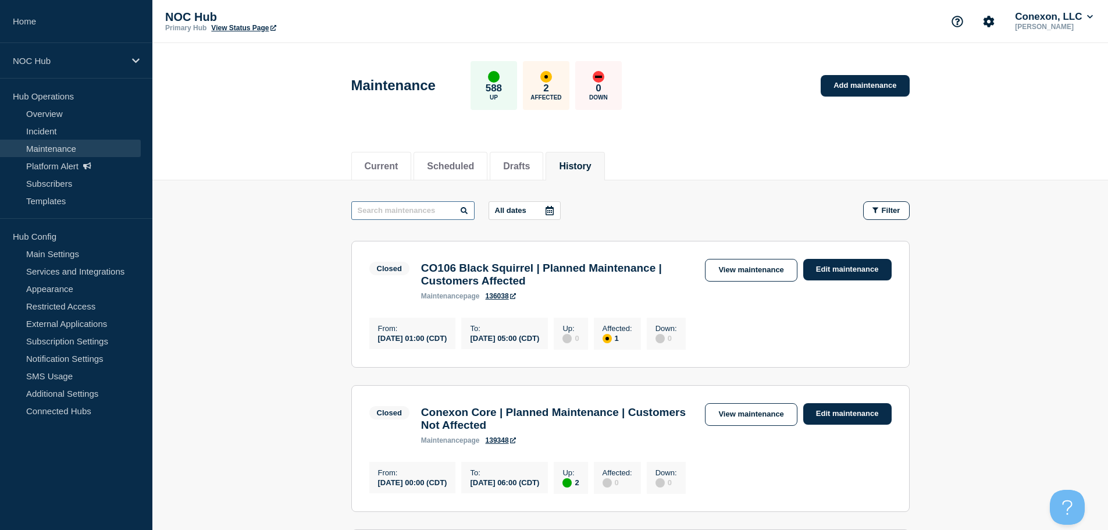
click at [432, 210] on input "text" at bounding box center [412, 210] width 123 height 19
paste input "26572"
type input "26572"
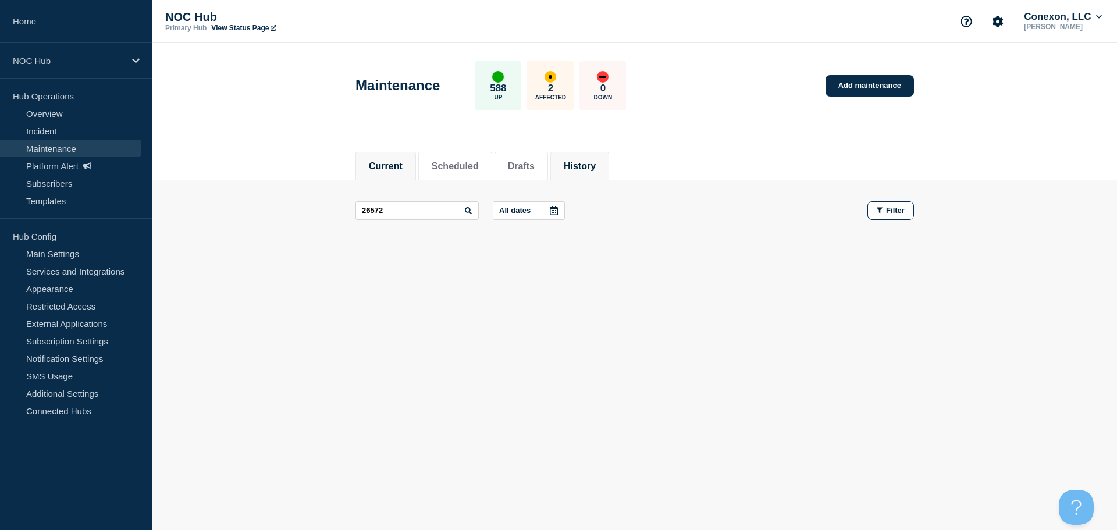
click at [394, 165] on button "Current" at bounding box center [386, 166] width 34 height 10
click at [532, 161] on button "Drafts" at bounding box center [521, 166] width 27 height 10
click at [412, 216] on input "text" at bounding box center [416, 210] width 123 height 19
paste input "26572"
type input "26572"
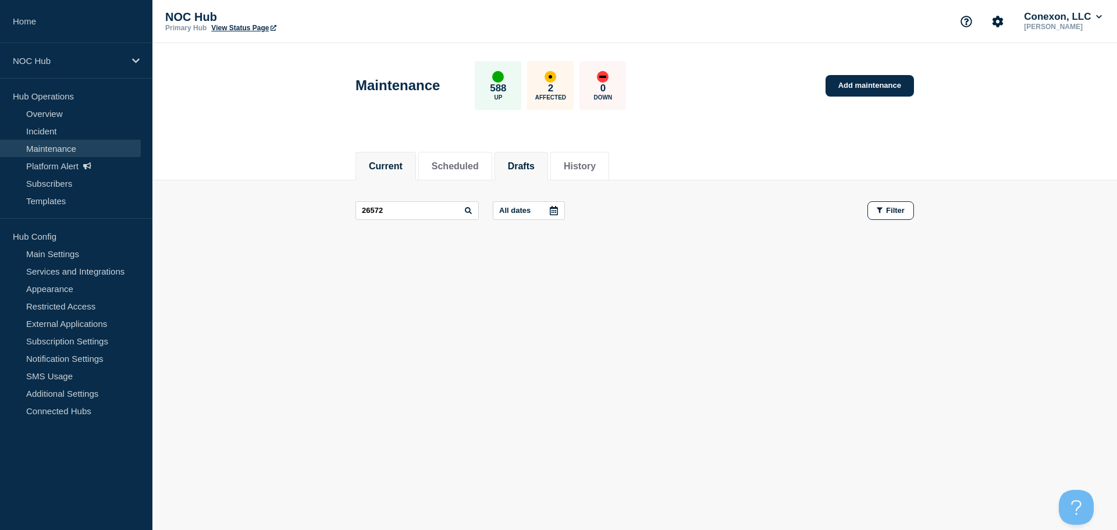
click at [401, 171] on button "Current" at bounding box center [386, 166] width 34 height 10
click at [396, 211] on input "text" at bounding box center [416, 210] width 123 height 19
paste input "26572"
type input "26572"
click at [67, 110] on link "Overview" at bounding box center [70, 113] width 141 height 17
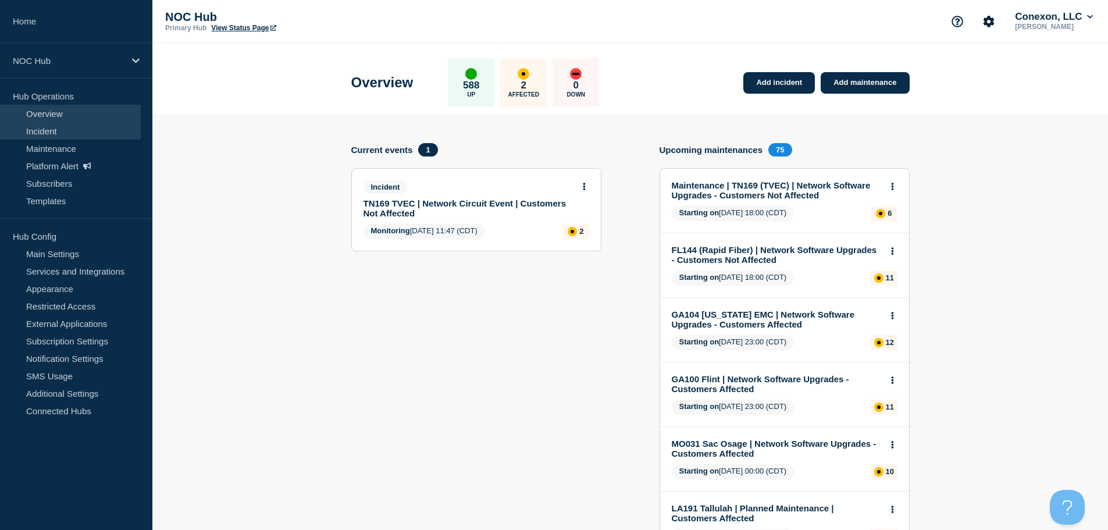
click at [58, 133] on link "Incident" at bounding box center [70, 130] width 141 height 17
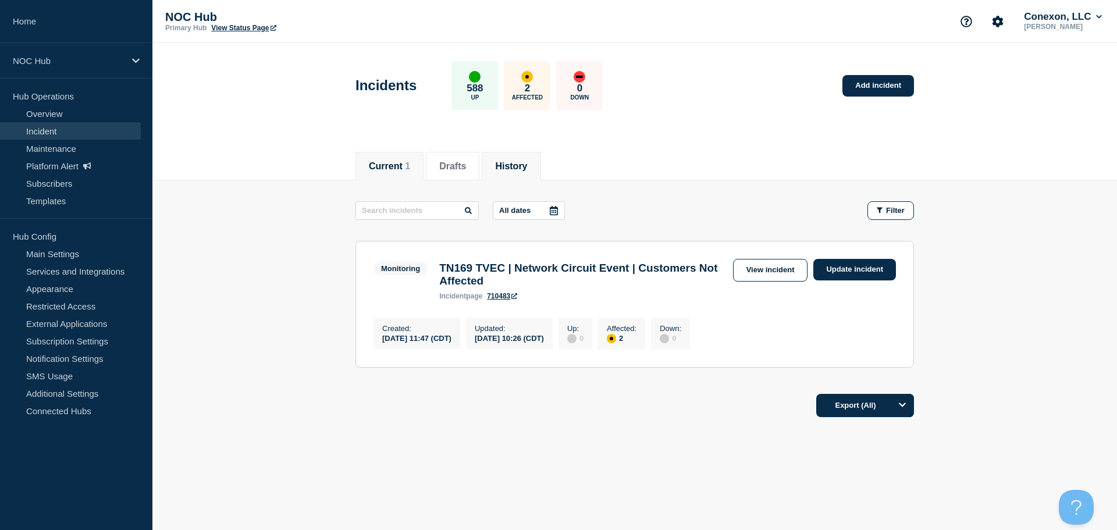
click at [527, 162] on button "History" at bounding box center [511, 166] width 32 height 10
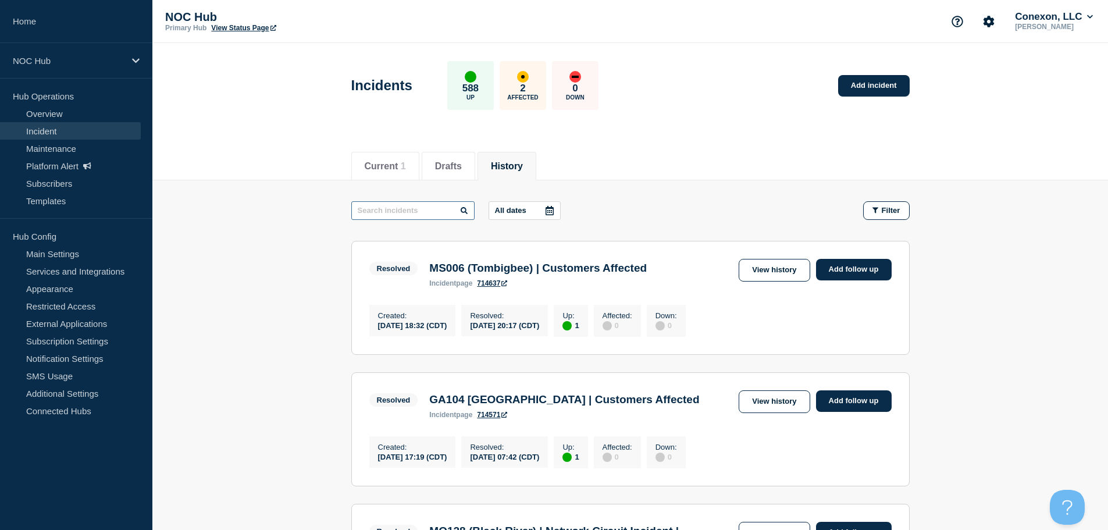
click at [406, 209] on input "text" at bounding box center [412, 210] width 123 height 19
paste input "26572"
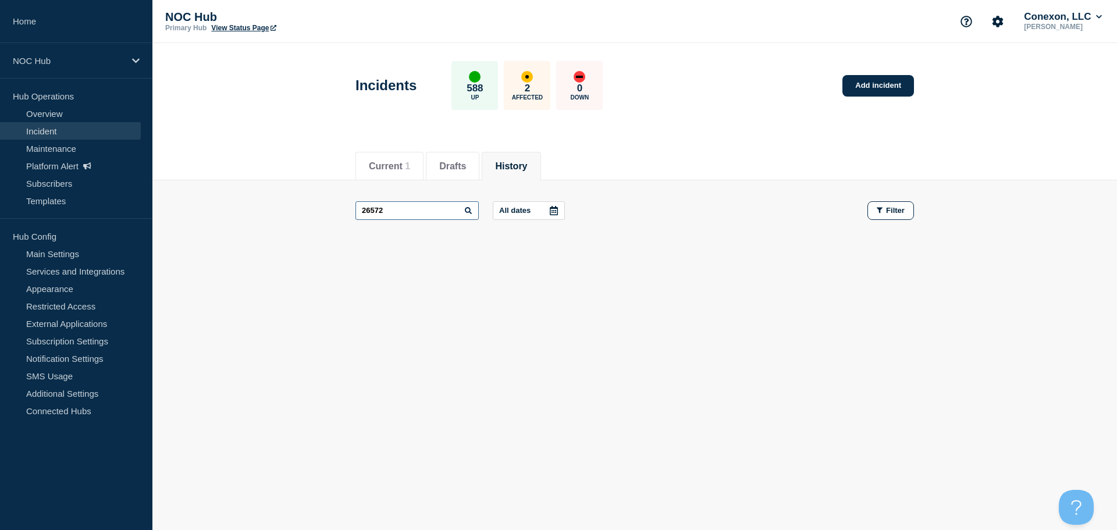
drag, startPoint x: 424, startPoint y: 216, endPoint x: 255, endPoint y: 207, distance: 169.0
click at [257, 211] on main "26572 All dates Filter" at bounding box center [634, 210] width 965 height 61
paste input "739"
type input "26739"
drag, startPoint x: 333, startPoint y: 222, endPoint x: 86, endPoint y: 183, distance: 250.2
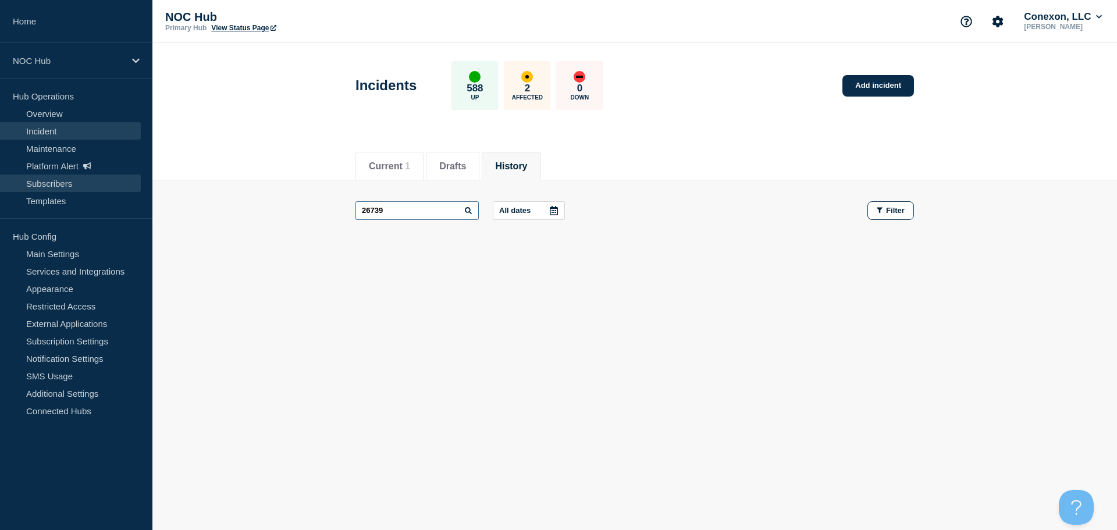
click at [232, 220] on main "26739 All dates Filter" at bounding box center [634, 210] width 965 height 61
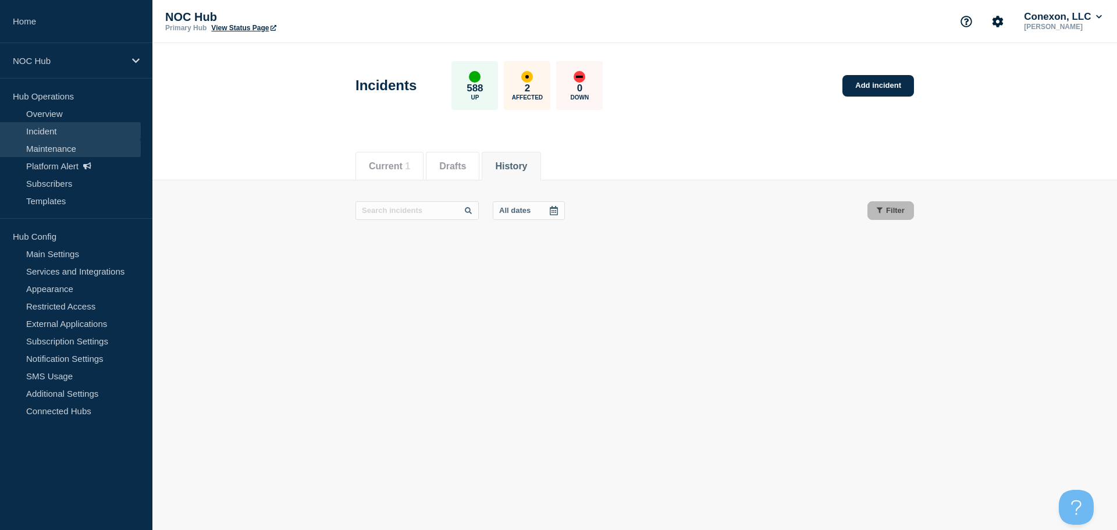
click at [61, 150] on link "Maintenance" at bounding box center [70, 148] width 141 height 17
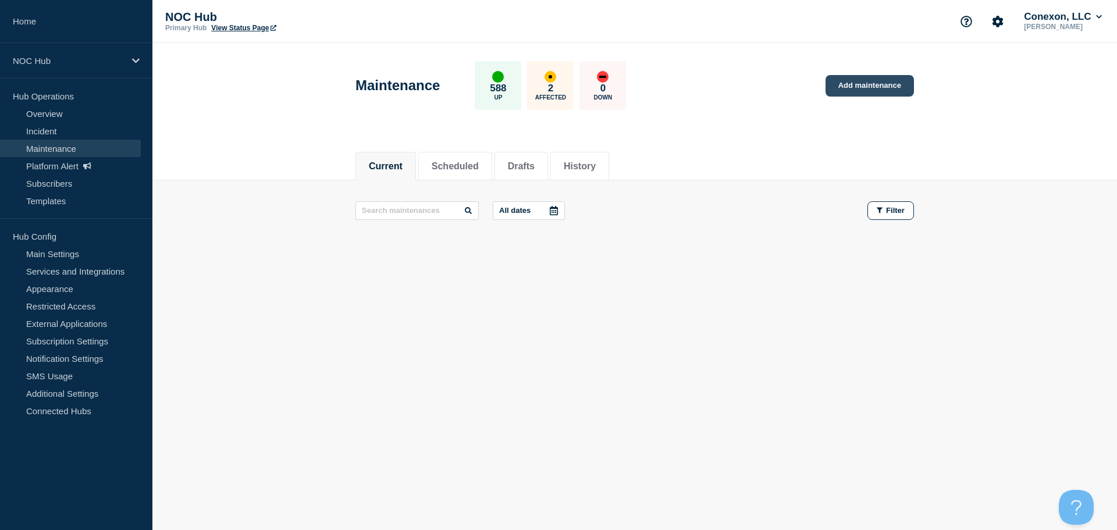
click at [862, 93] on link "Add maintenance" at bounding box center [870, 86] width 88 height 22
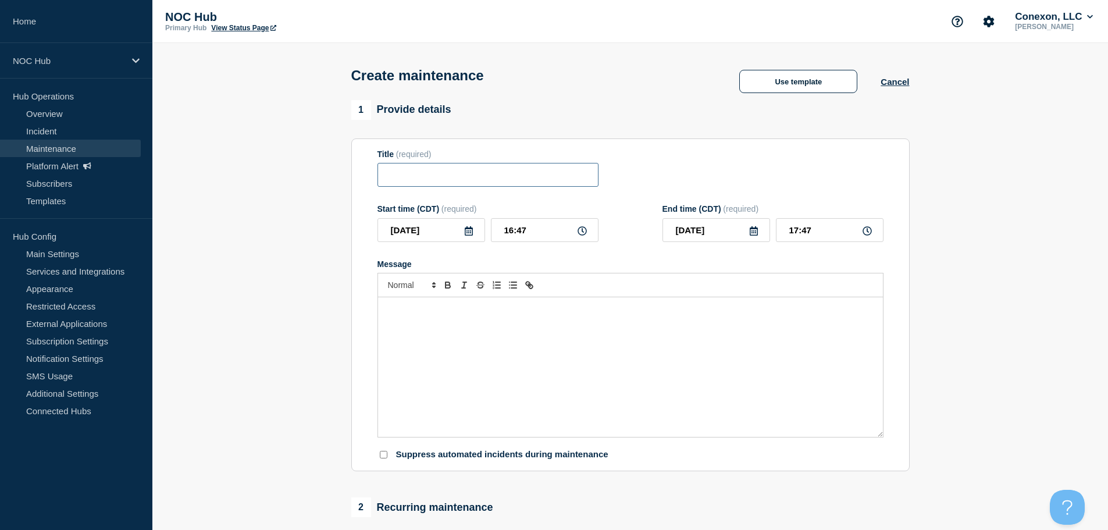
click at [502, 183] on input "Title" at bounding box center [488, 175] width 221 height 24
click at [468, 230] on icon at bounding box center [469, 230] width 8 height 9
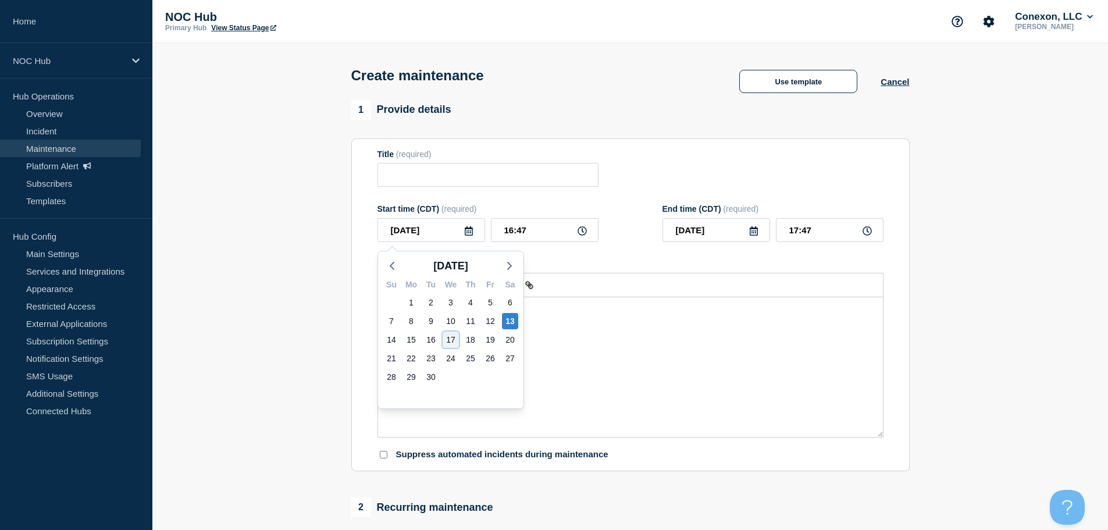
click at [451, 345] on div "17" at bounding box center [451, 340] width 16 height 16
type input "[DATE]"
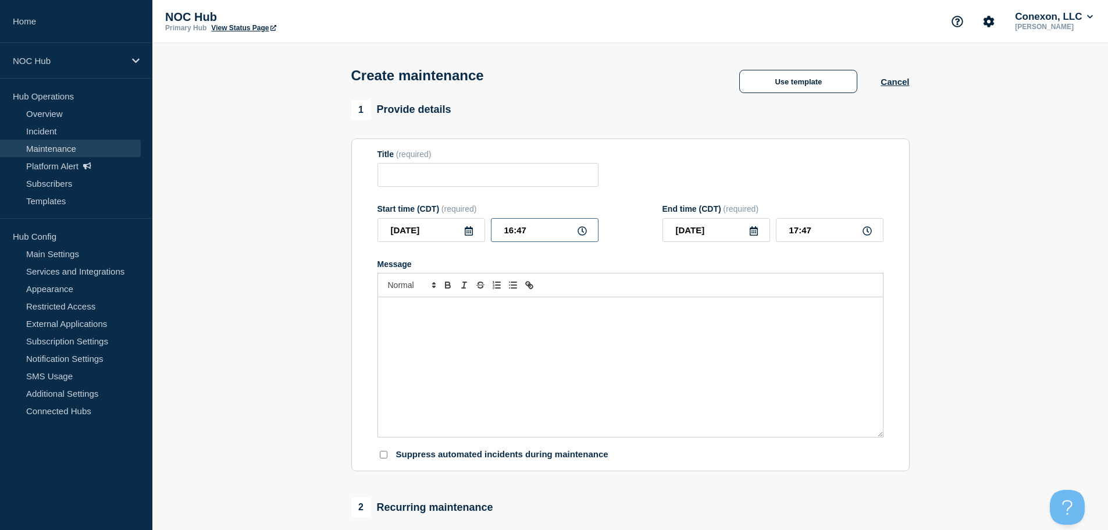
click at [521, 233] on input "16:47" at bounding box center [545, 230] width 108 height 24
click at [510, 233] on input "16:47" at bounding box center [545, 230] width 108 height 24
type input "11:47"
type input "12:47"
type input "11:00"
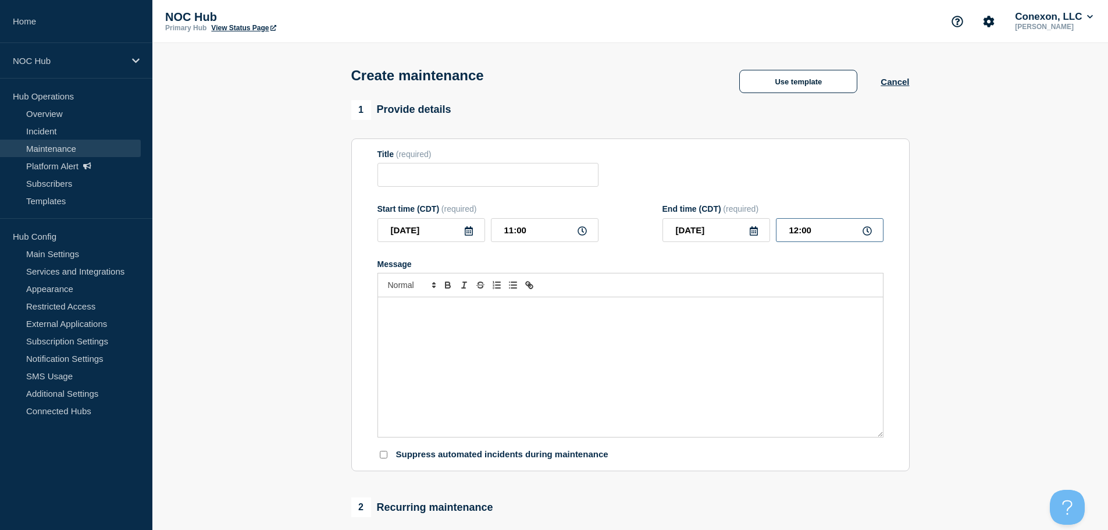
click at [815, 235] on input "12:00" at bounding box center [830, 230] width 108 height 24
type input "15:00"
click at [671, 361] on div "Message" at bounding box center [630, 367] width 505 height 140
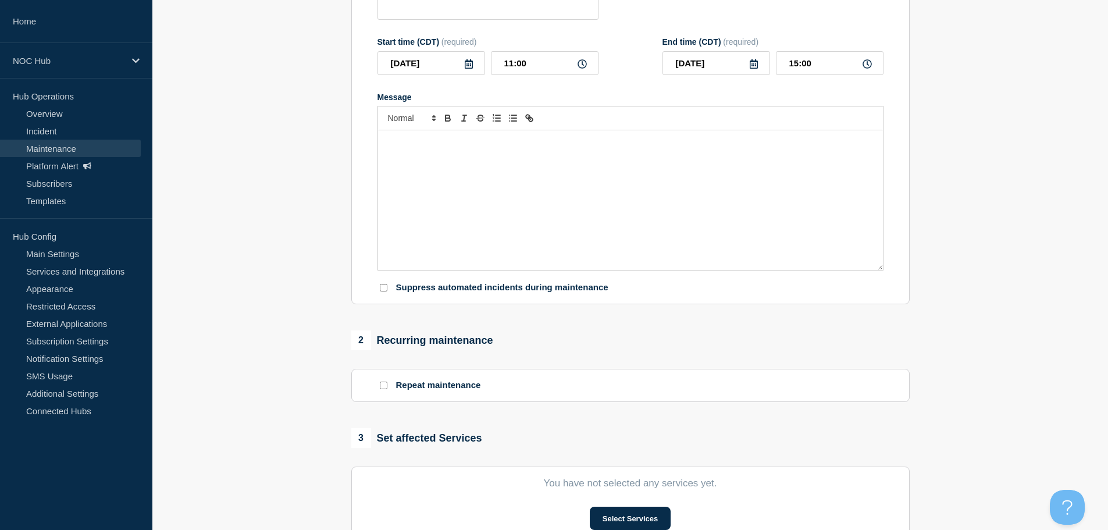
scroll to position [58, 0]
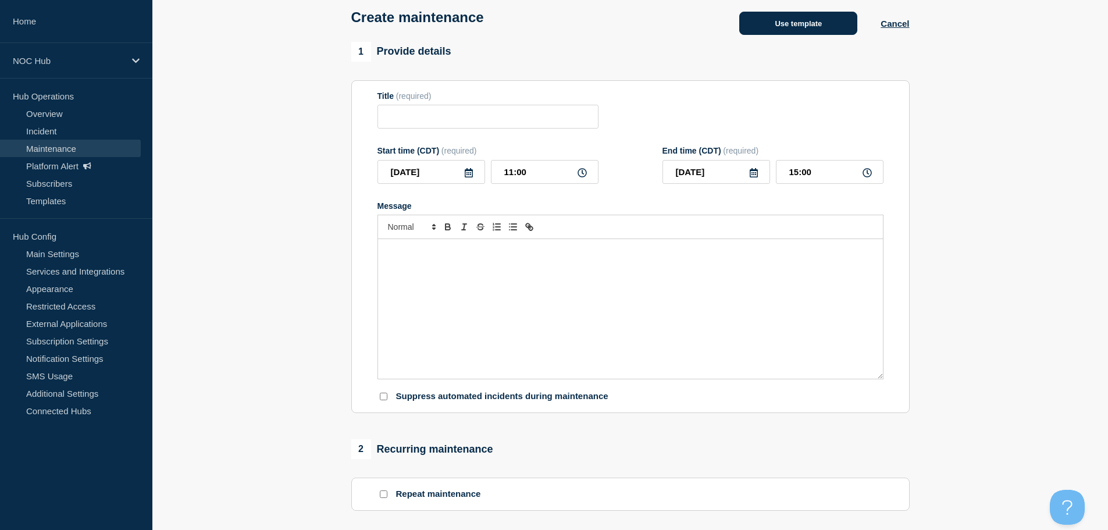
click at [814, 22] on button "Use template" at bounding box center [798, 23] width 118 height 23
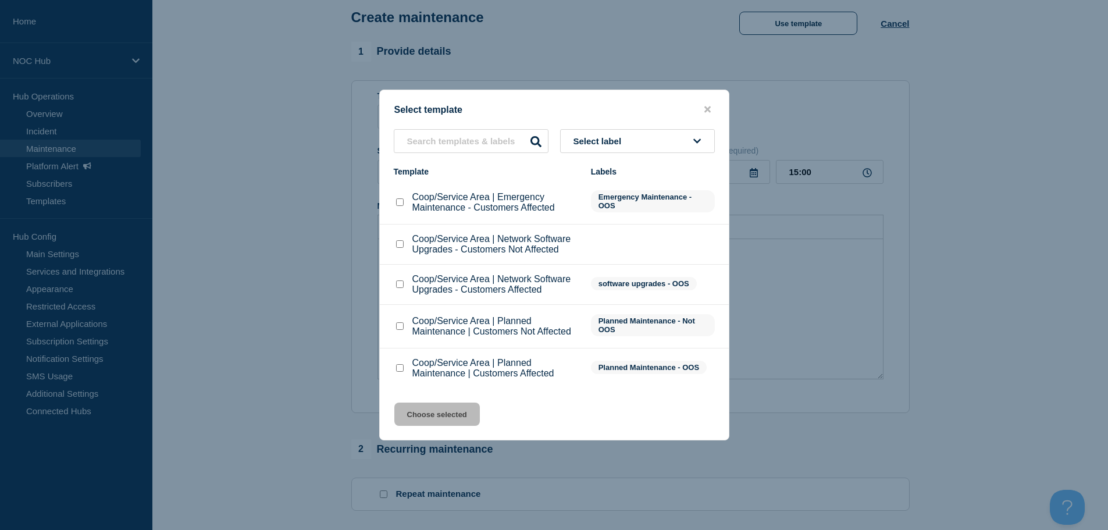
click at [402, 326] on input "Coop/Service Area | Planned Maintenance | Customers Not Affected checkbox" at bounding box center [400, 326] width 8 height 8
checkbox input "true"
click at [428, 419] on button "Choose selected" at bounding box center [437, 414] width 86 height 23
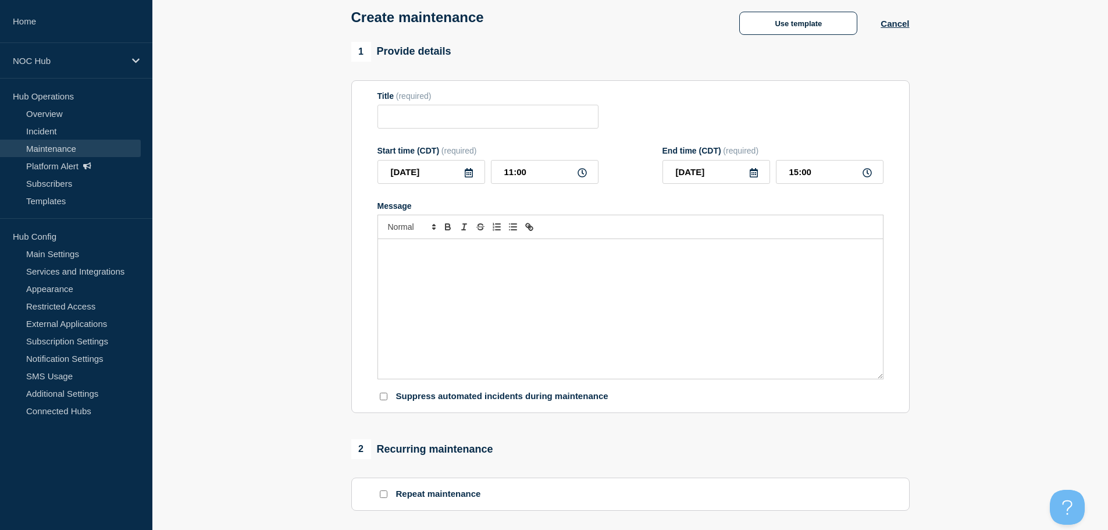
type input "Coop/Service Area | Planned Maintenance | Customers Not Affected"
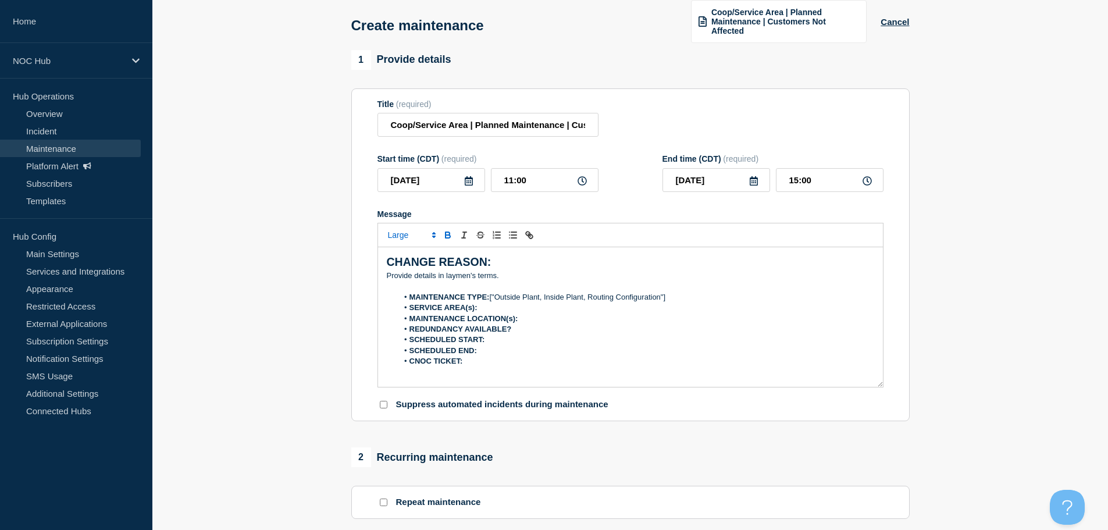
scroll to position [63, 0]
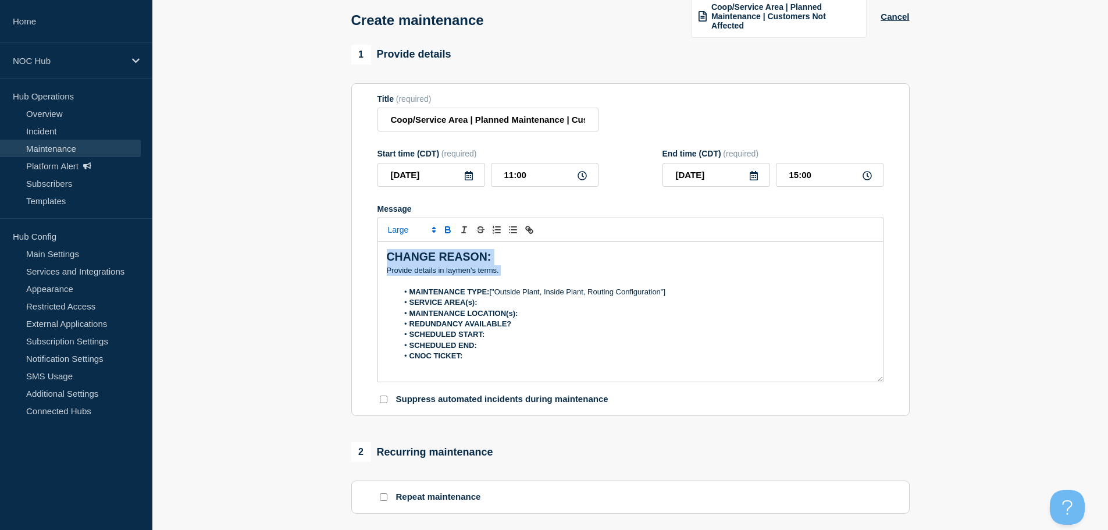
drag, startPoint x: 513, startPoint y: 275, endPoint x: 368, endPoint y: 243, distance: 148.2
click at [368, 243] on section "Title (required) Coop/Service Area | Planned Maintenance | Customers Not Affect…" at bounding box center [630, 249] width 559 height 333
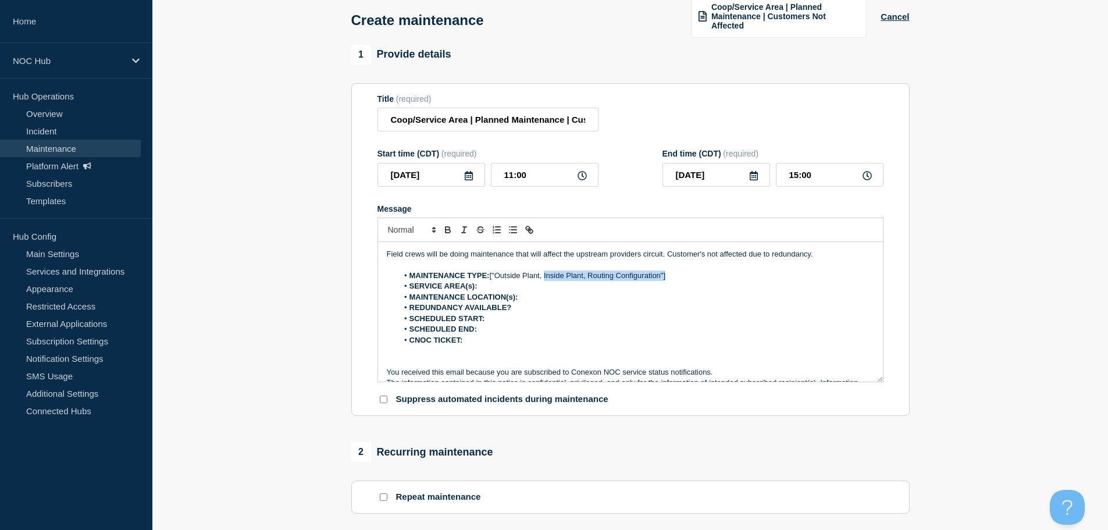
drag, startPoint x: 689, startPoint y: 276, endPoint x: 546, endPoint y: 276, distance: 143.1
click at [546, 276] on li "MAINTENANCE TYPE: ["Outside Plant, Inside Plant, Routing Configuration"]" at bounding box center [636, 276] width 476 height 10
click at [497, 277] on li "MAINTENANCE TYPE: ["Outside Plant" at bounding box center [636, 276] width 476 height 10
click at [492, 286] on li "SERVICE AREA(s):" at bounding box center [636, 286] width 476 height 10
click at [475, 287] on strong "SERVICE AREA(s):" at bounding box center [444, 286] width 68 height 9
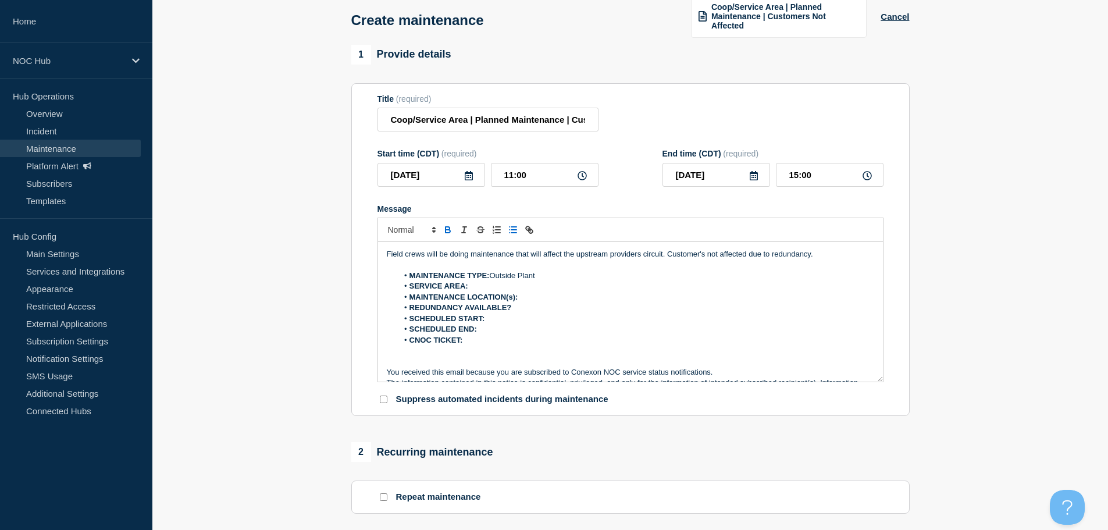
click at [493, 285] on li "SERVICE AREA:" at bounding box center [636, 286] width 476 height 10
click at [515, 294] on strong "MAINTENANCE LOCATION(s):" at bounding box center [464, 297] width 109 height 9
click at [528, 295] on li "MAINTENANCE LOCATION:" at bounding box center [636, 297] width 476 height 10
click at [528, 310] on li "REDUNDANCY AVAILABLE?" at bounding box center [636, 308] width 476 height 10
click at [527, 312] on li "REDUNDANCY AVAILABLE: Yes" at bounding box center [636, 308] width 476 height 10
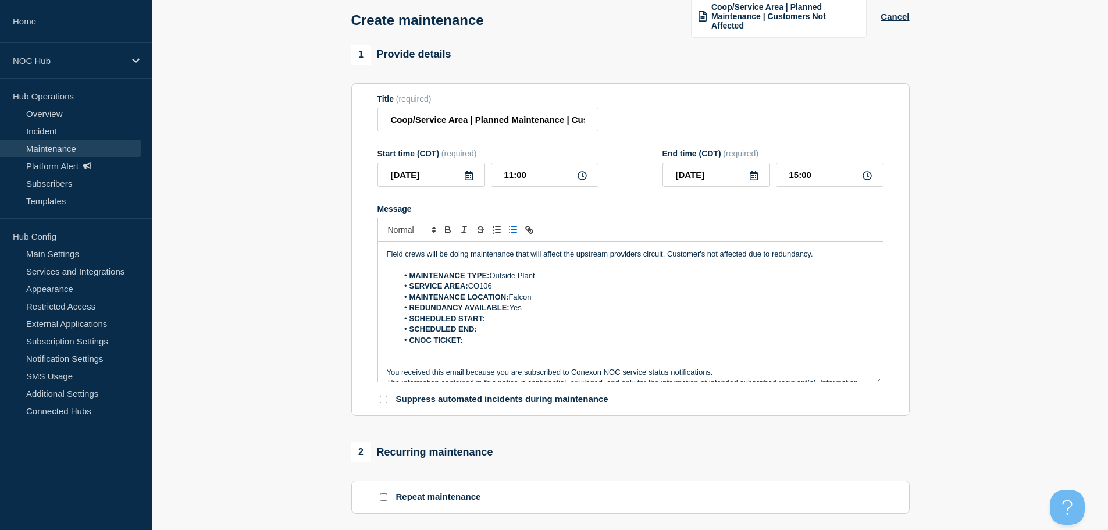
click at [527, 315] on li "SCHEDULED START:" at bounding box center [636, 319] width 476 height 10
click at [505, 320] on strong "SCHEDULED START: 20250917" at bounding box center [465, 318] width 111 height 9
click at [550, 315] on li "SCHEDULED START: 20250917" at bounding box center [636, 319] width 476 height 10
drag, startPoint x: 551, startPoint y: 315, endPoint x: 485, endPoint y: 323, distance: 66.2
click at [485, 323] on li "SCHEDULED START: 20250917" at bounding box center [636, 319] width 476 height 10
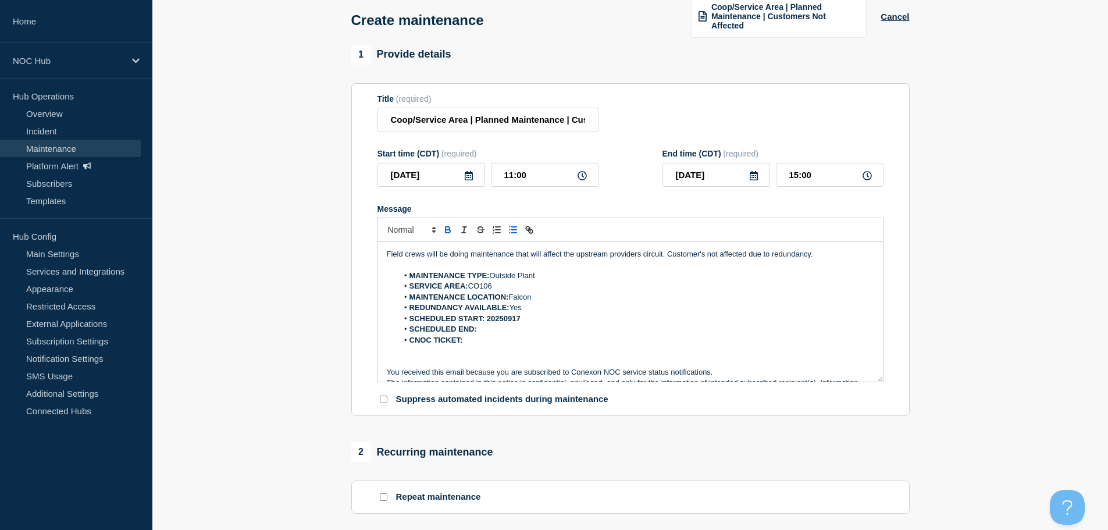
click at [496, 323] on li "SCHEDULED START: 20250917" at bounding box center [636, 319] width 476 height 10
click at [552, 329] on li "SCHEDULED END:" at bounding box center [636, 329] width 476 height 10
drag, startPoint x: 532, startPoint y: 318, endPoint x: 489, endPoint y: 319, distance: 43.1
click at [489, 319] on li "SCHEDULED START: 20250917" at bounding box center [636, 319] width 476 height 10
copy strong "20250917"
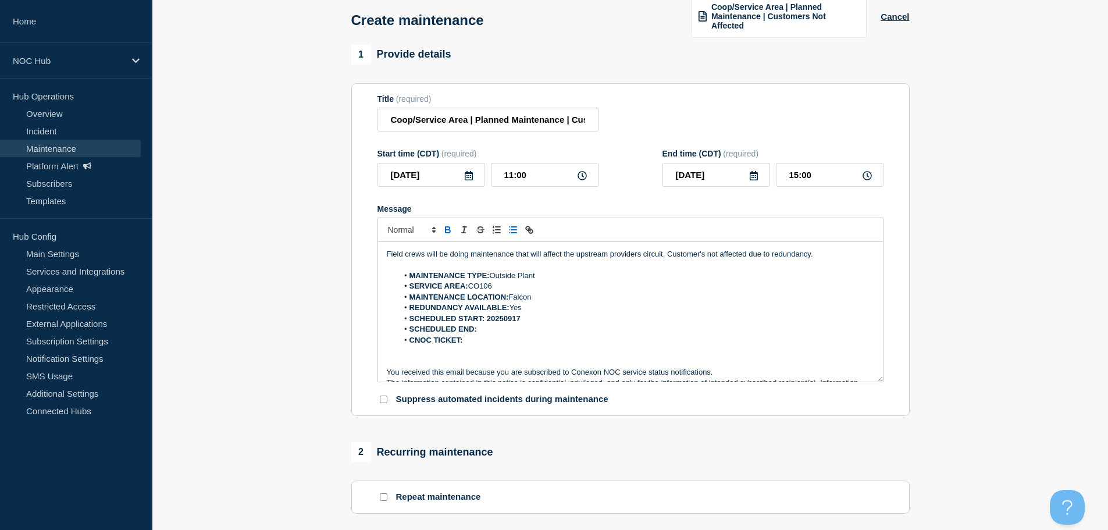
click at [493, 326] on li "SCHEDULED END:" at bounding box center [636, 329] width 476 height 10
drag, startPoint x: 522, startPoint y: 328, endPoint x: 481, endPoint y: 326, distance: 41.3
click at [481, 326] on li "SCHEDULED END: 20250917" at bounding box center [636, 329] width 476 height 10
drag, startPoint x: 541, startPoint y: 316, endPoint x: 487, endPoint y: 316, distance: 54.1
click at [487, 316] on li "SCHEDULED START: 20250917" at bounding box center [636, 319] width 476 height 10
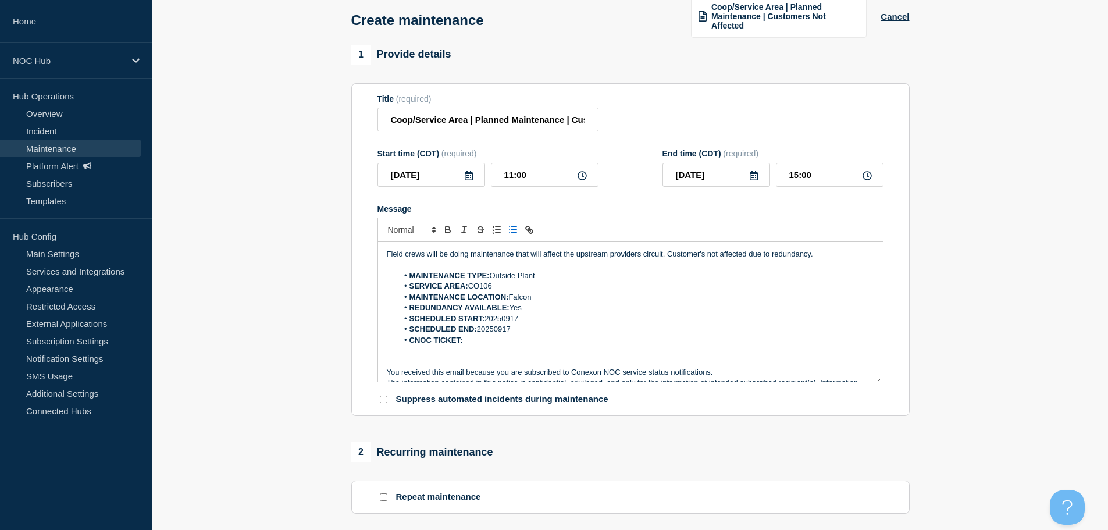
click at [497, 337] on li "CNOC TICKET:" at bounding box center [636, 340] width 476 height 10
drag, startPoint x: 507, startPoint y: 342, endPoint x: 465, endPoint y: 343, distance: 41.3
click at [465, 343] on li "CNOC TICKET: 26739" at bounding box center [636, 340] width 476 height 10
click at [603, 312] on li "REDUNDANCY AVAILABLE: Yes" at bounding box center [636, 308] width 476 height 10
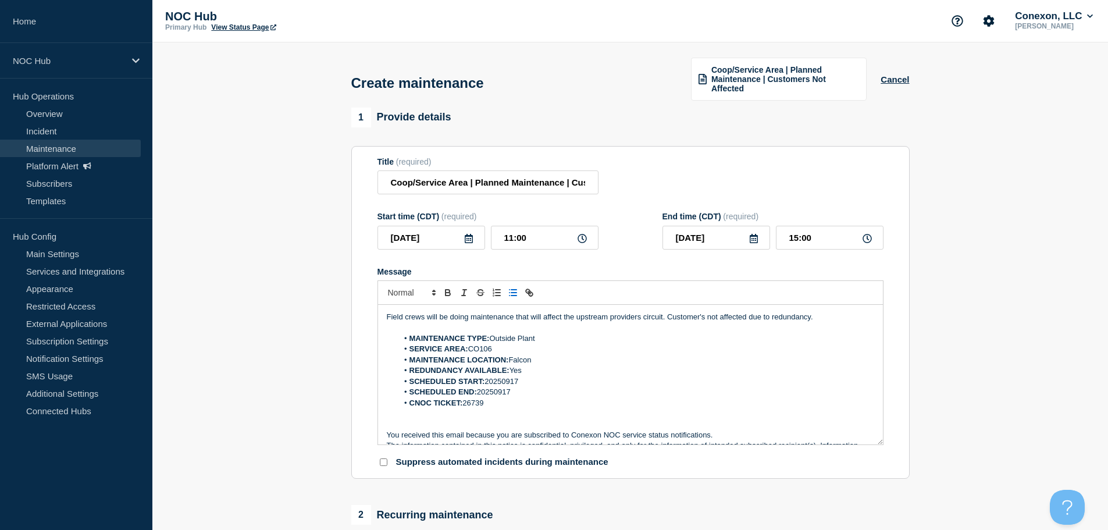
scroll to position [0, 0]
click at [523, 242] on input "11:00" at bounding box center [545, 238] width 108 height 24
click at [512, 236] on input "11:00" at bounding box center [545, 238] width 108 height 24
type input "09:00"
type input "13:00"
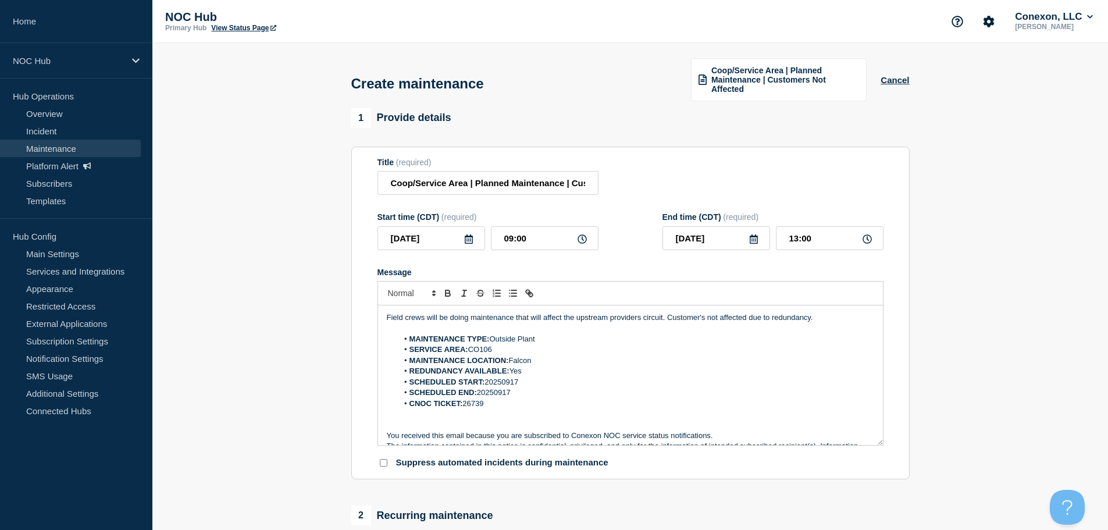
click at [833, 317] on p "Field crews will be doing maintenance that will affect the upstream providers c…" at bounding box center [631, 317] width 488 height 10
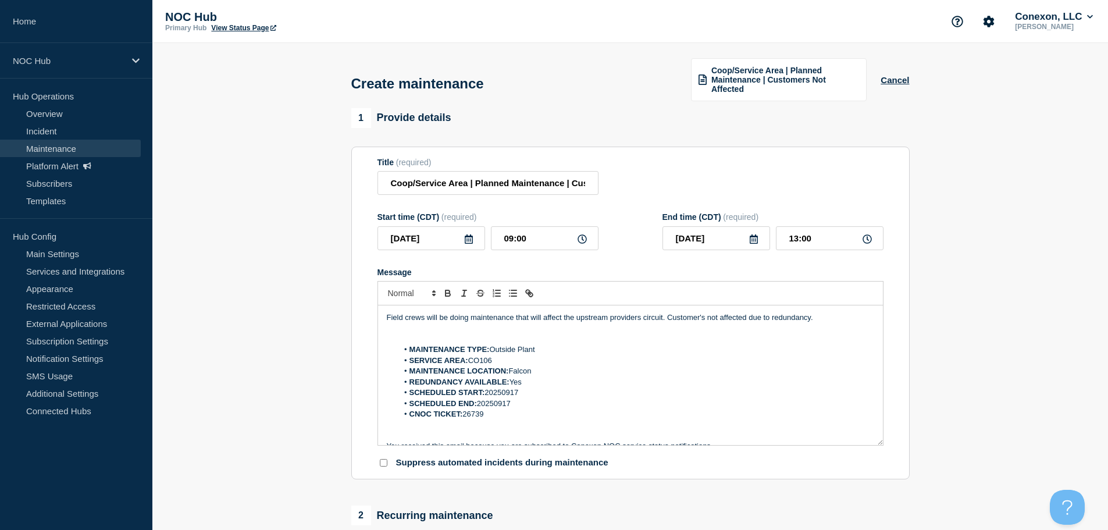
click at [547, 392] on li "SCHEDULED START: 20250917" at bounding box center [636, 392] width 476 height 10
click at [528, 404] on li "SCHEDULED END: 20250917" at bounding box center [636, 404] width 476 height 10
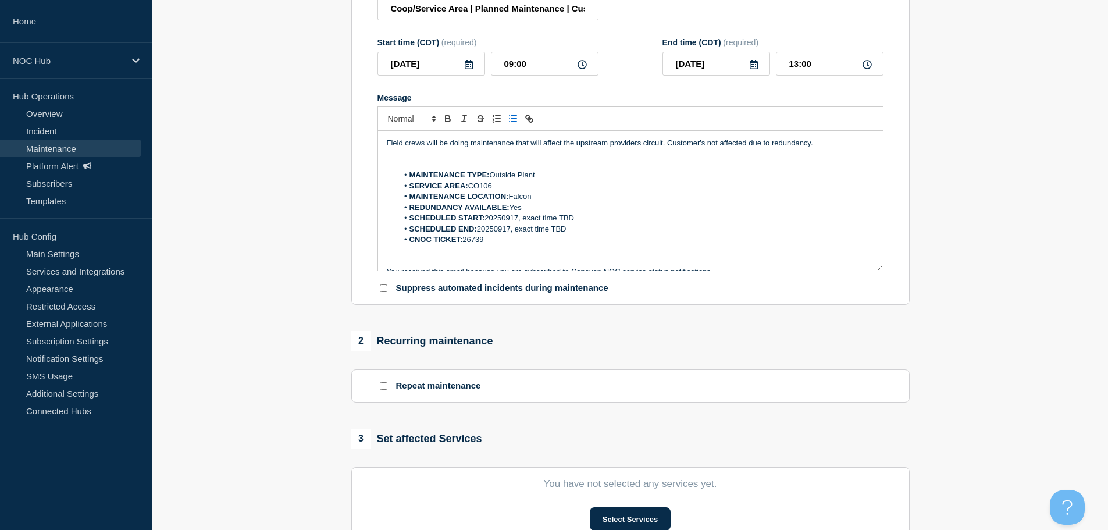
scroll to position [349, 0]
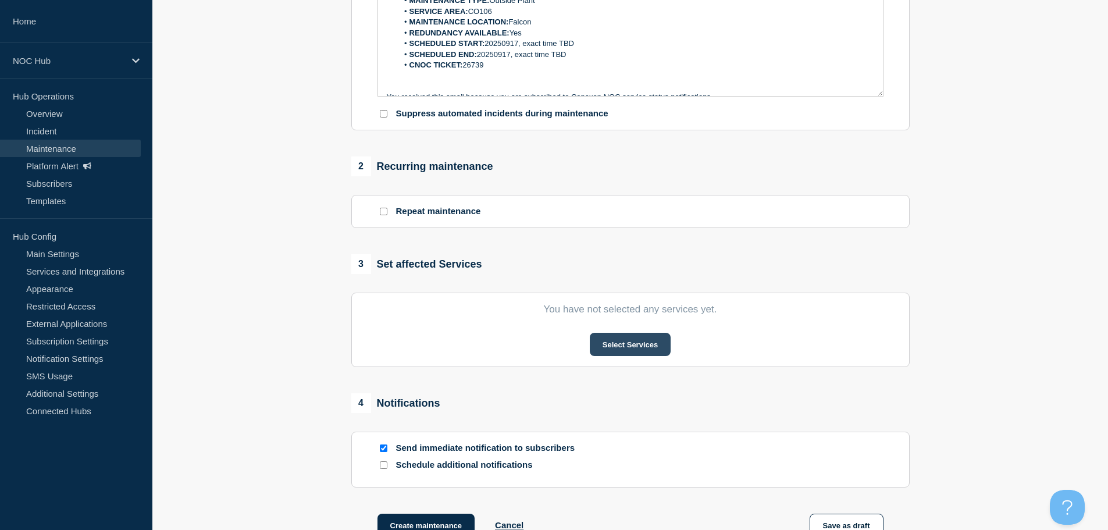
click at [621, 350] on button "Select Services" at bounding box center [630, 344] width 81 height 23
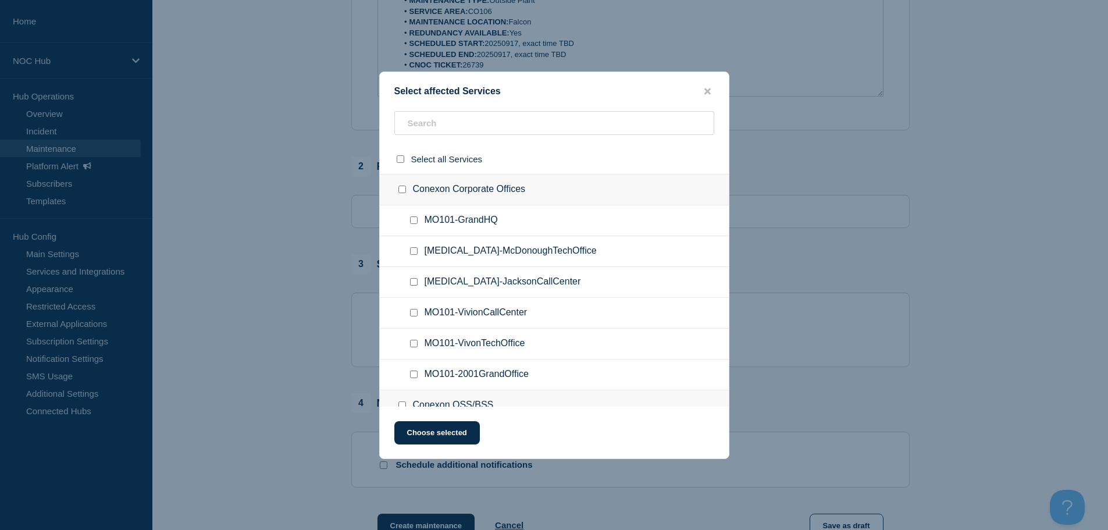
click at [478, 236] on ul "MO101-GrandHQ" at bounding box center [554, 220] width 349 height 31
click at [479, 104] on div "Select affected Services Select all Services Conexon Corporate Offices MO101-Gr…" at bounding box center [554, 265] width 350 height 387
click at [479, 132] on input "text" at bounding box center [554, 123] width 320 height 24
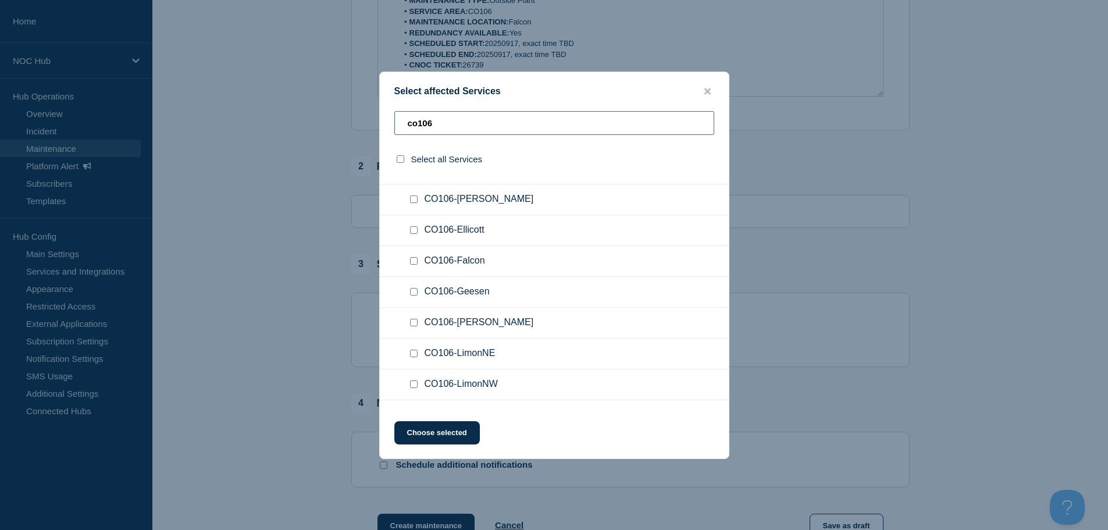
scroll to position [63, 0]
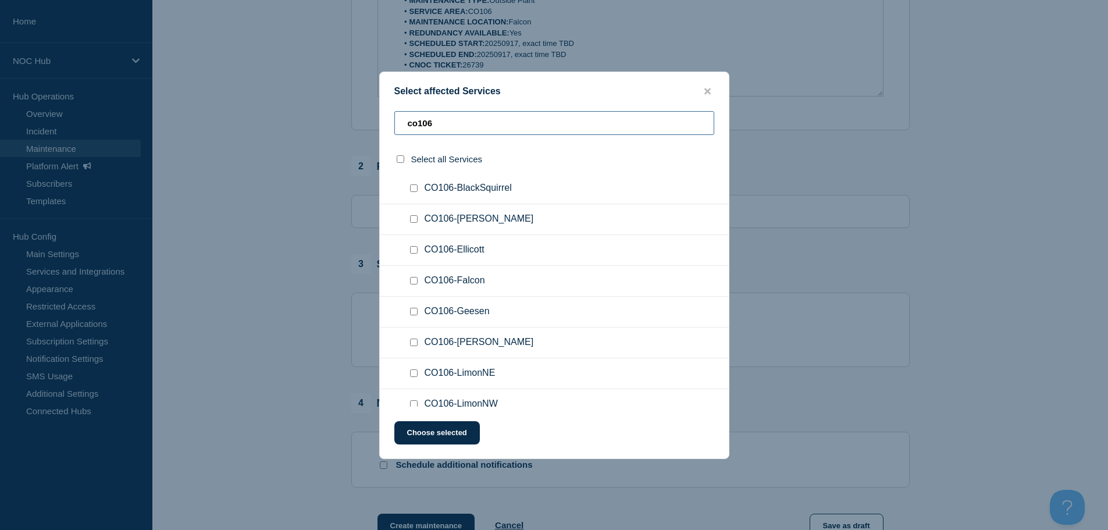
type input "co106"
drag, startPoint x: 414, startPoint y: 283, endPoint x: 414, endPoint y: 319, distance: 36.7
click at [414, 282] on input "CO106-Falcon checkbox" at bounding box center [414, 281] width 8 height 8
checkbox input "true"
click at [434, 435] on button "Choose selected" at bounding box center [437, 432] width 86 height 23
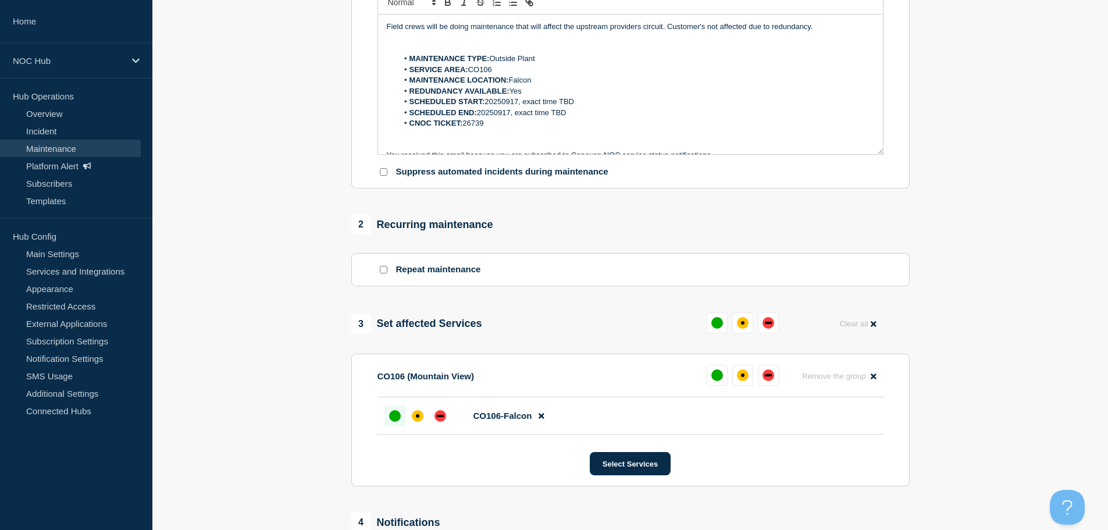
click at [394, 426] on div at bounding box center [395, 415] width 21 height 21
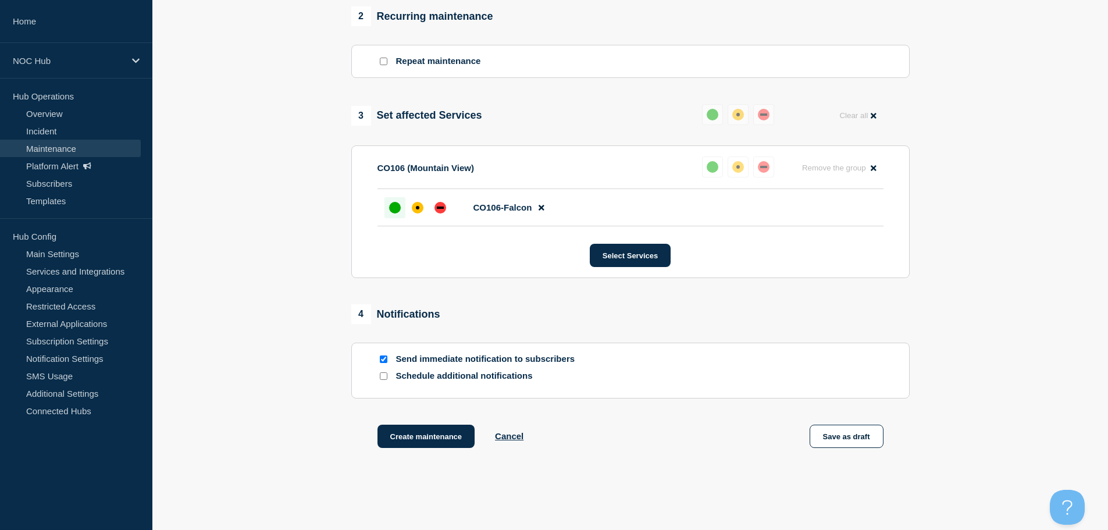
scroll to position [524, 0]
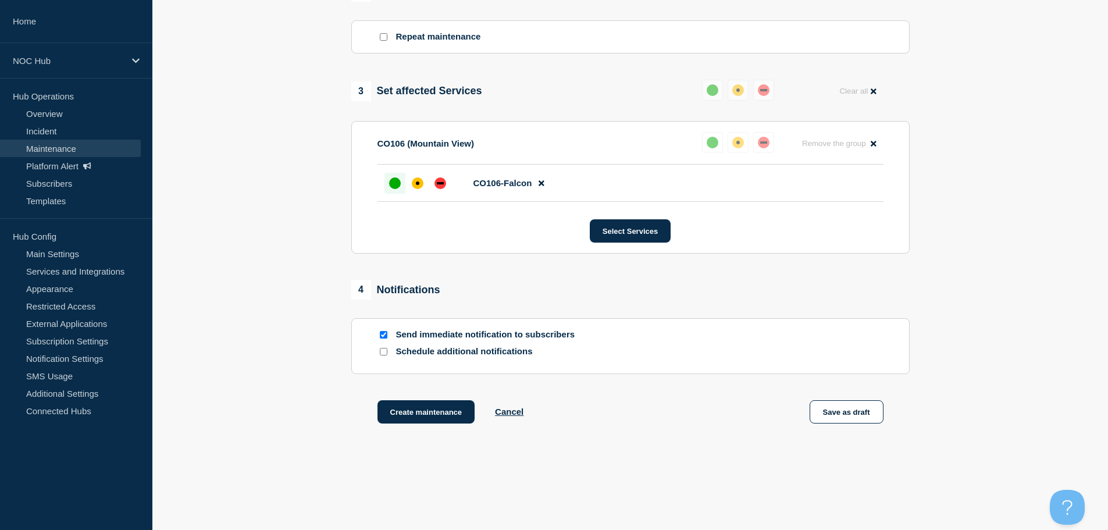
click at [383, 332] on input "Send immediate notification to subscribers" at bounding box center [384, 335] width 8 height 8
checkbox input "false"
drag, startPoint x: 429, startPoint y: 412, endPoint x: 279, endPoint y: 336, distance: 168.6
click at [270, 346] on section "1 Provide details Title (required) Coop/Service Area | Planned Maintenance | Cu…" at bounding box center [630, 19] width 956 height 869
click at [407, 416] on button "Create maintenance" at bounding box center [427, 411] width 98 height 23
